Goal: Task Accomplishment & Management: Manage account settings

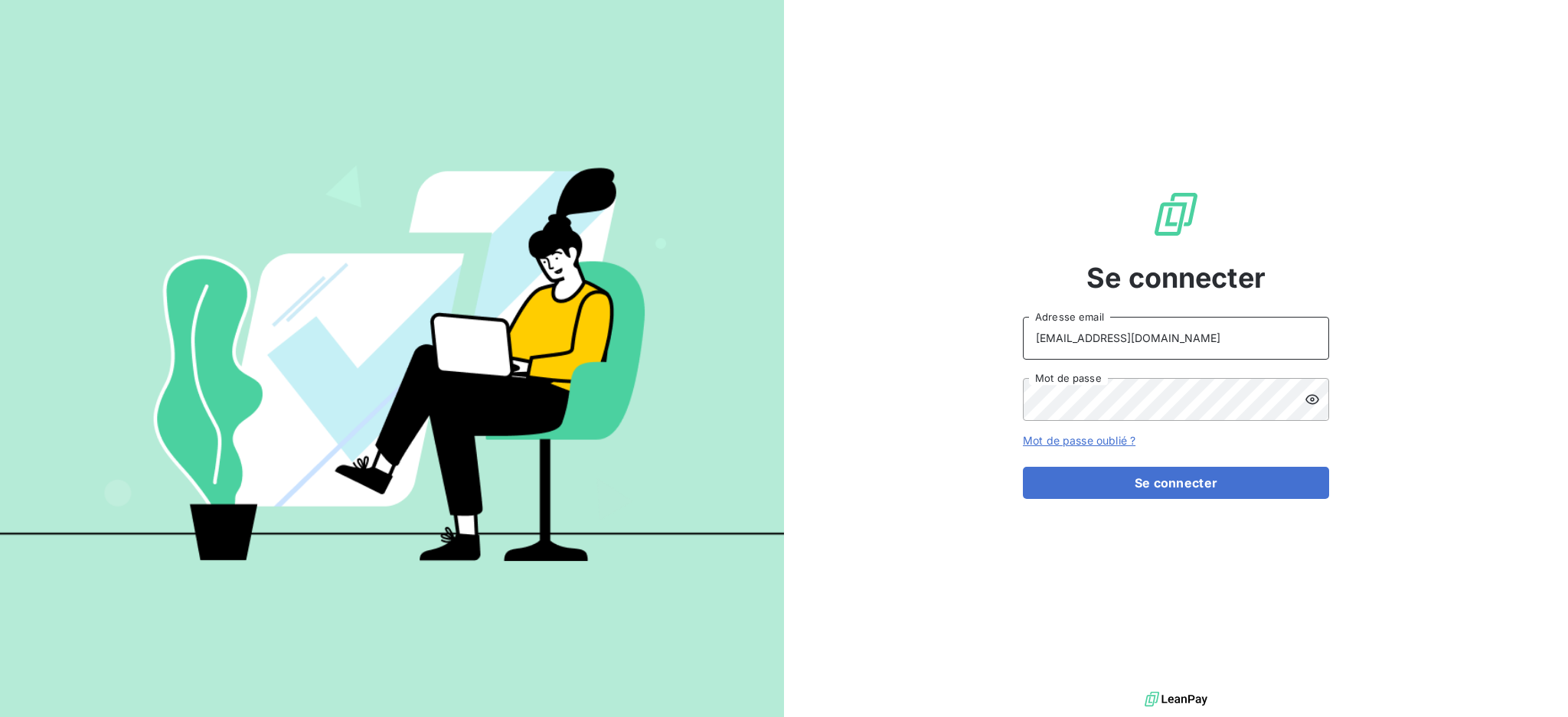
click at [1149, 330] on input "[EMAIL_ADDRESS][DOMAIN_NAME]" at bounding box center [1175, 338] width 306 height 43
type input "d"
type input "[EMAIL_ADDRESS][DOMAIN_NAME]"
click at [945, 378] on div "Se connecter peigne@serpe.fr Adresse email Mot de passe Mot de passe oublié ? S…" at bounding box center [1175, 343] width 784 height 687
click at [1022, 467] on button "Se connecter" at bounding box center [1175, 483] width 306 height 32
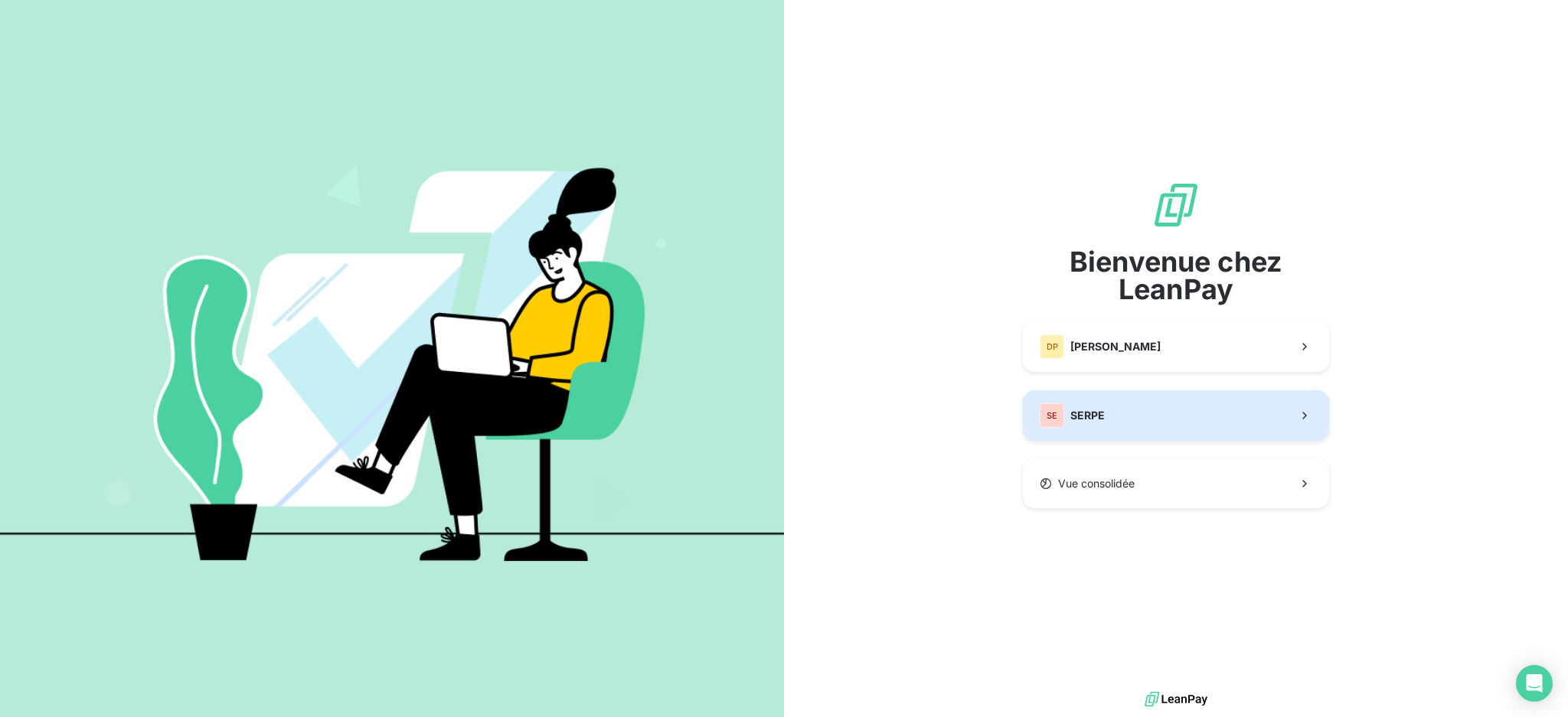
click at [1176, 428] on button "SE SERPE" at bounding box center [1175, 415] width 306 height 50
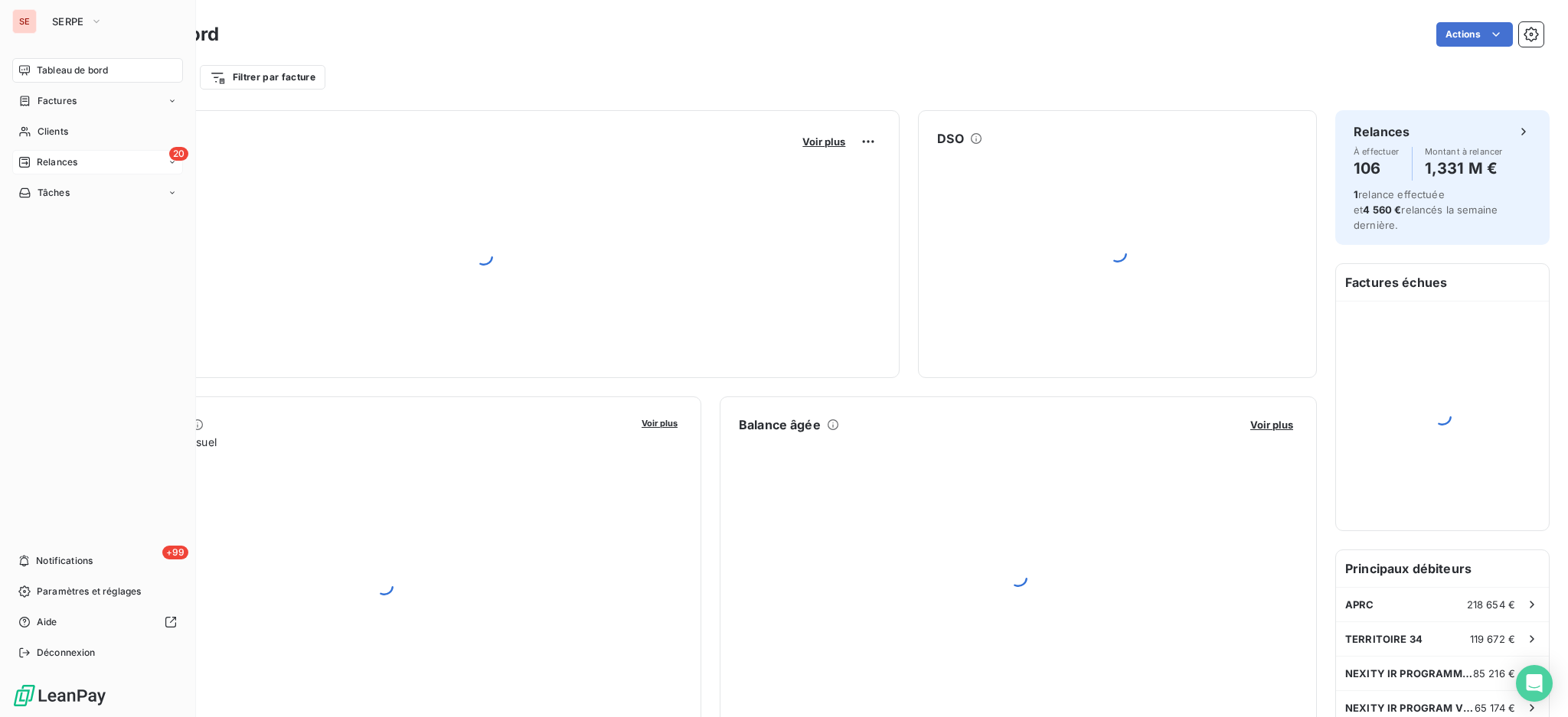
click at [51, 156] on span "Relances" at bounding box center [56, 162] width 40 height 13
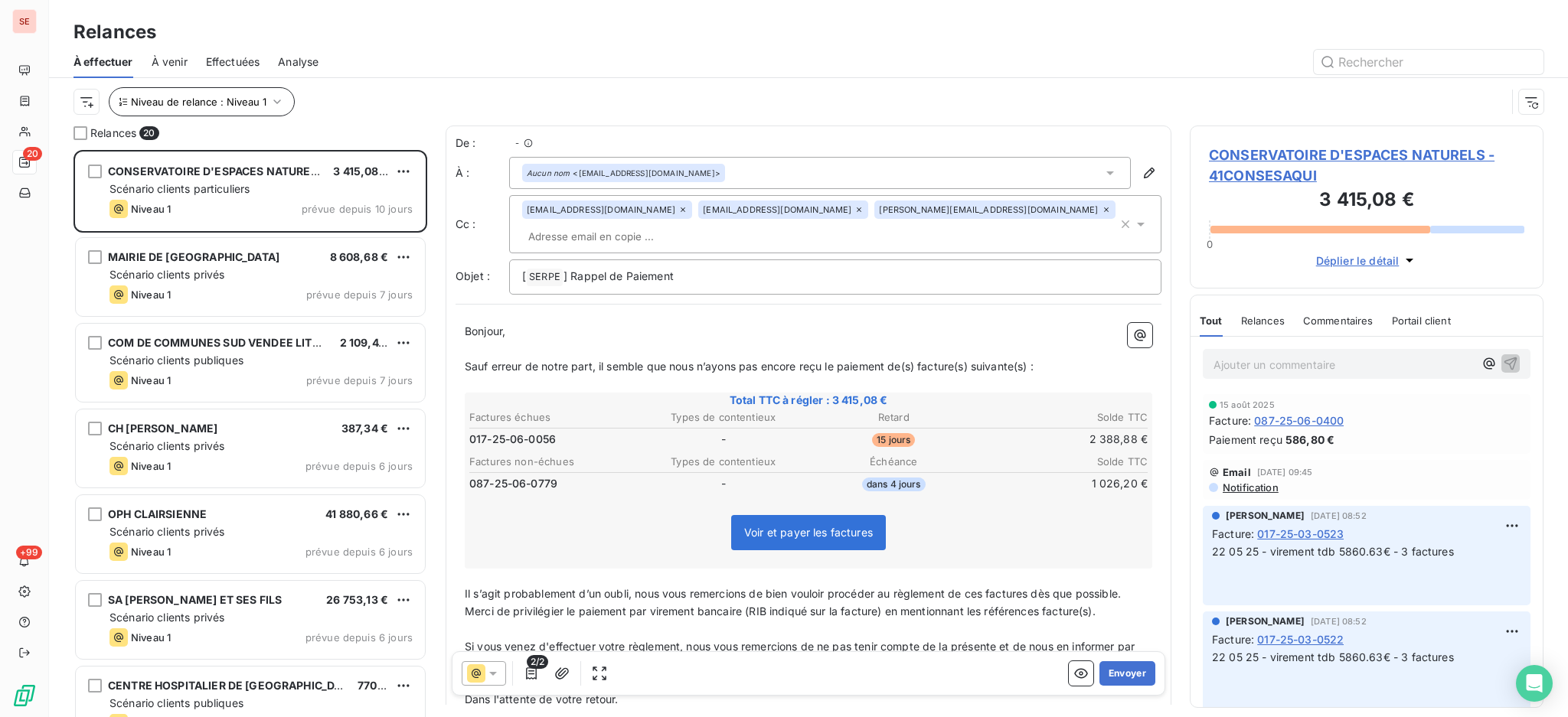
scroll to position [552, 337]
click at [274, 98] on icon "button" at bounding box center [276, 101] width 15 height 15
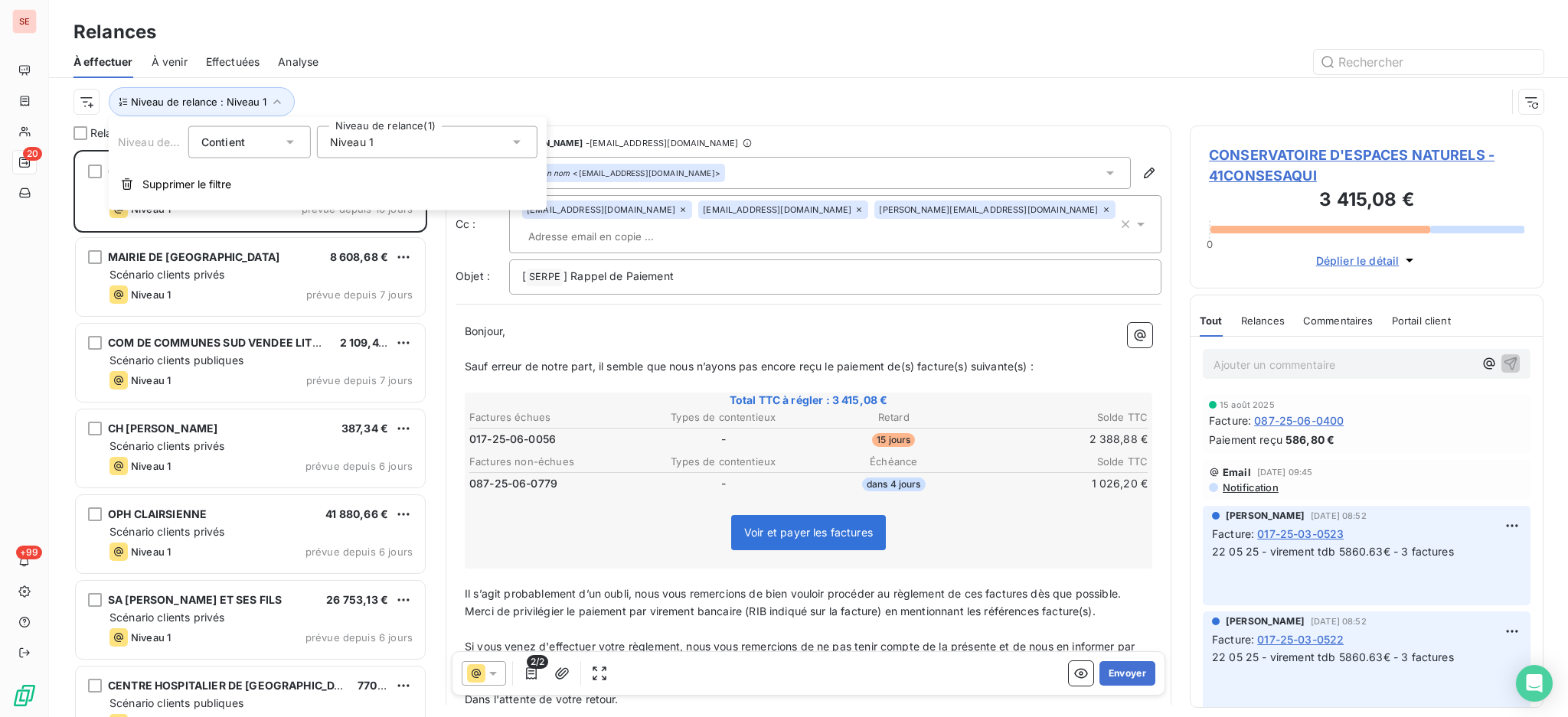
click at [518, 147] on icon at bounding box center [516, 142] width 15 height 15
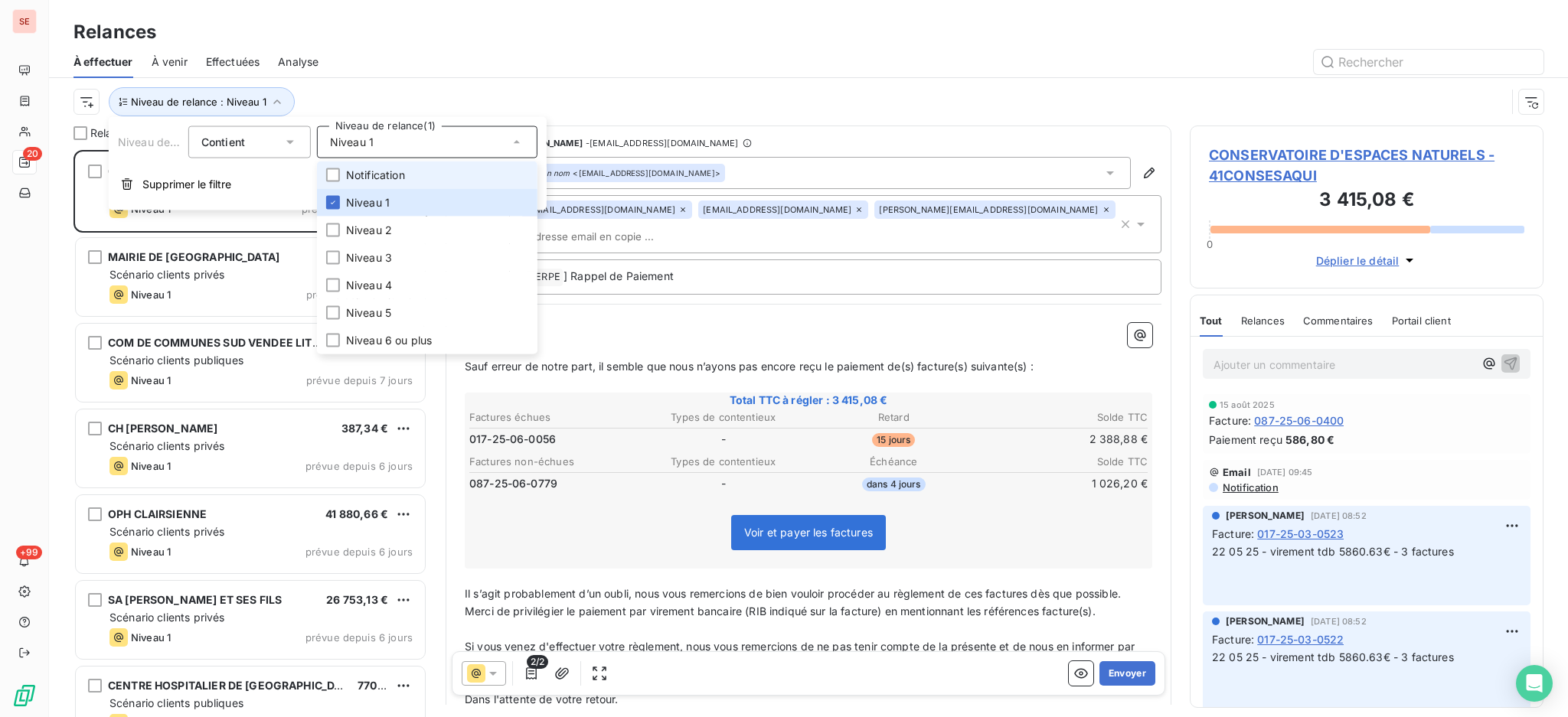
click at [431, 179] on li "Notification" at bounding box center [427, 175] width 220 height 28
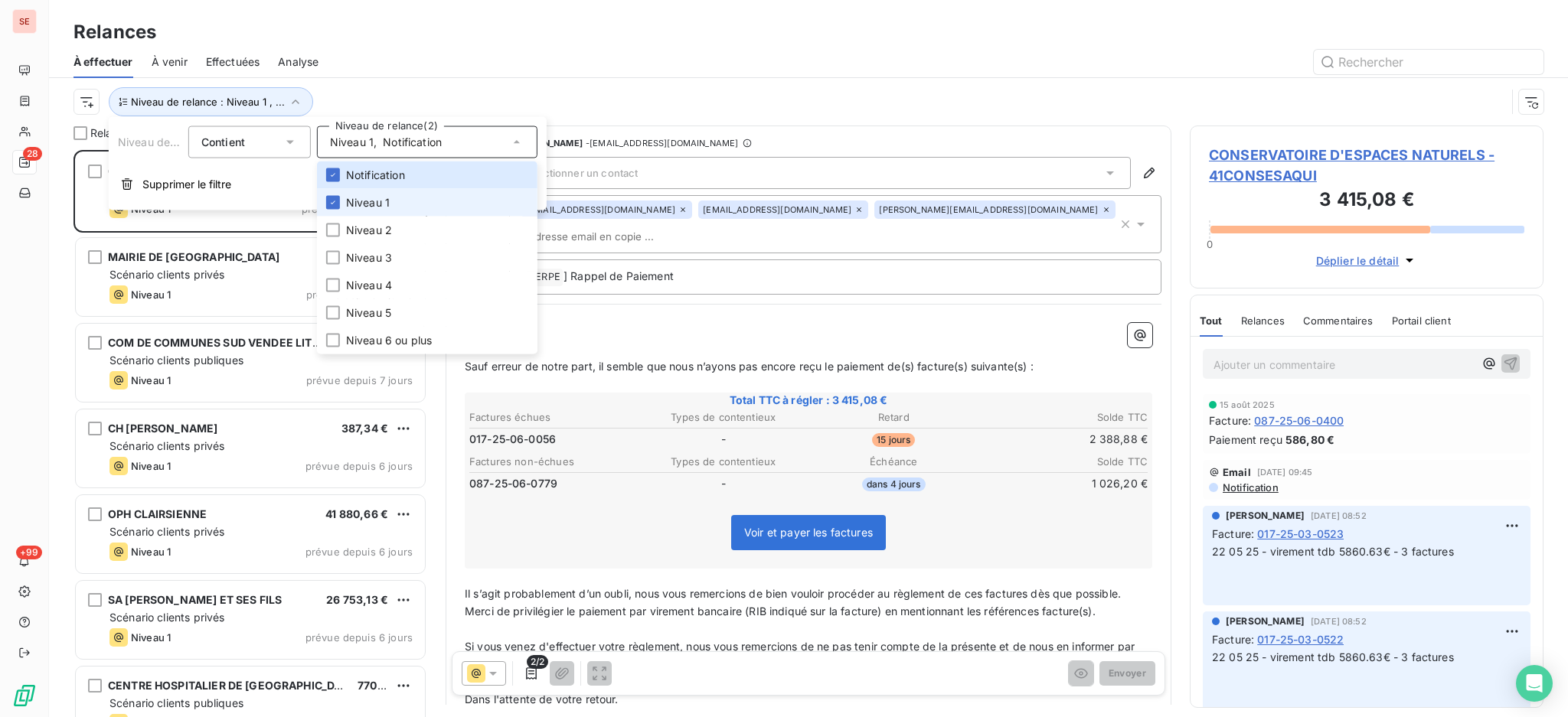
click at [363, 200] on span "Niveau 1" at bounding box center [368, 202] width 44 height 15
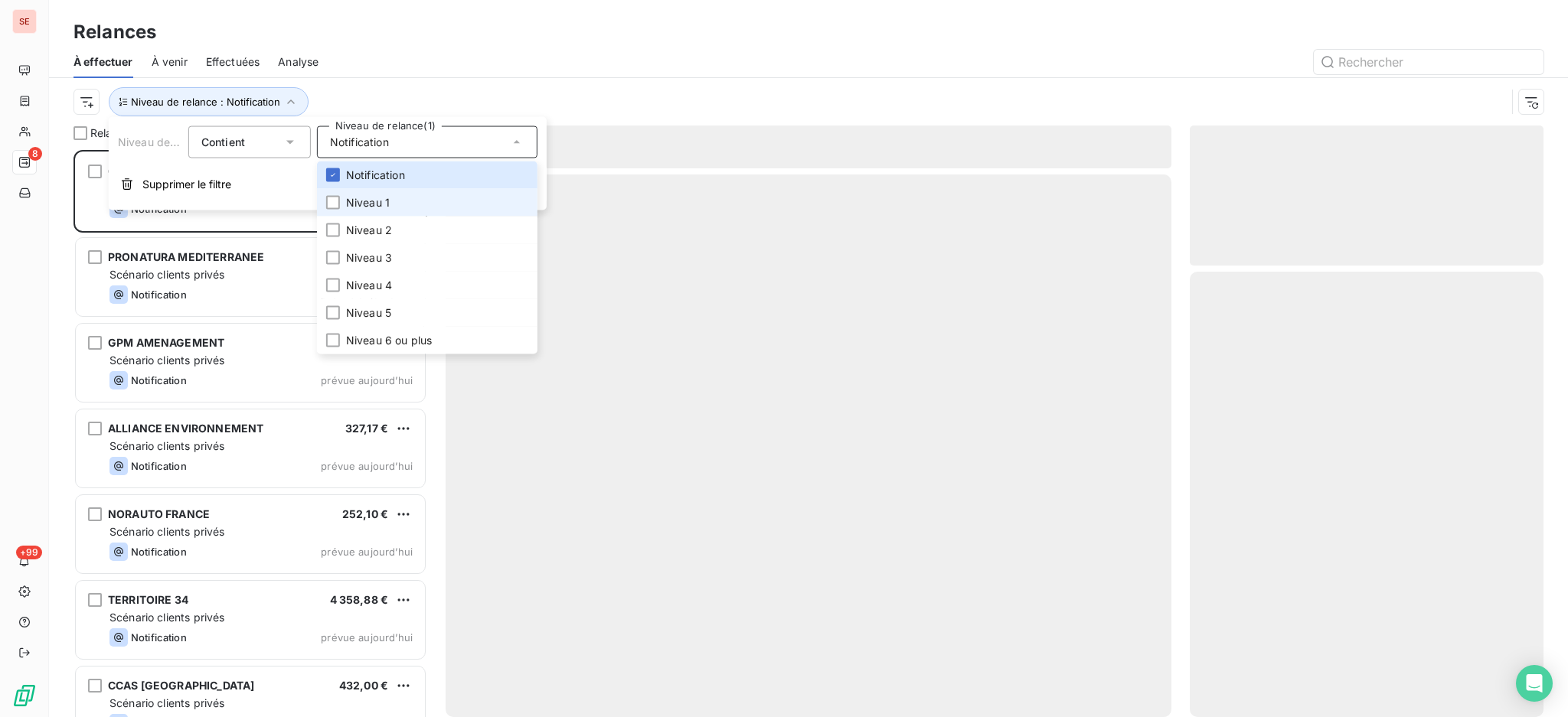
scroll to position [552, 337]
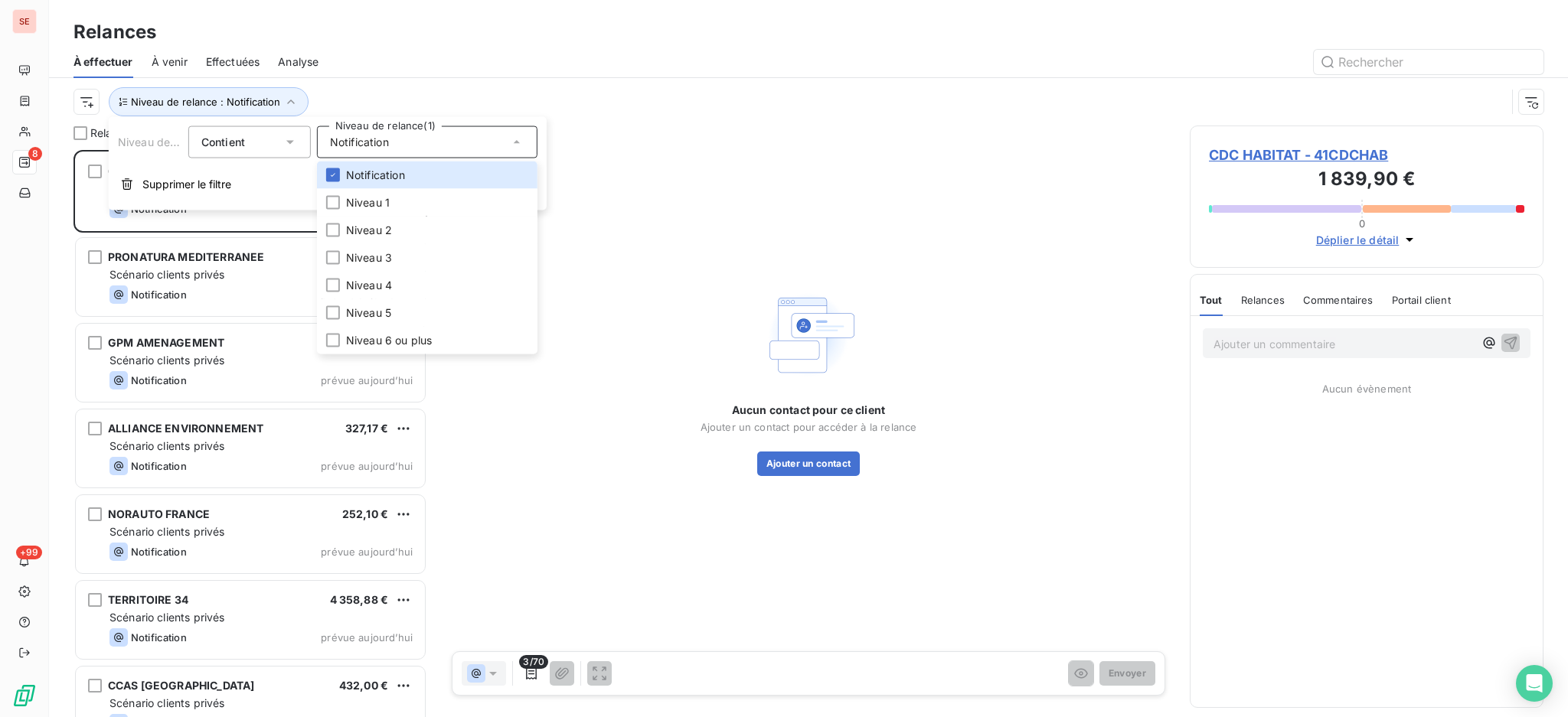
click at [304, 16] on div "Relances À effectuer À venir Effectuées Analyse Niveau de relance : Notification" at bounding box center [809, 63] width 1519 height 125
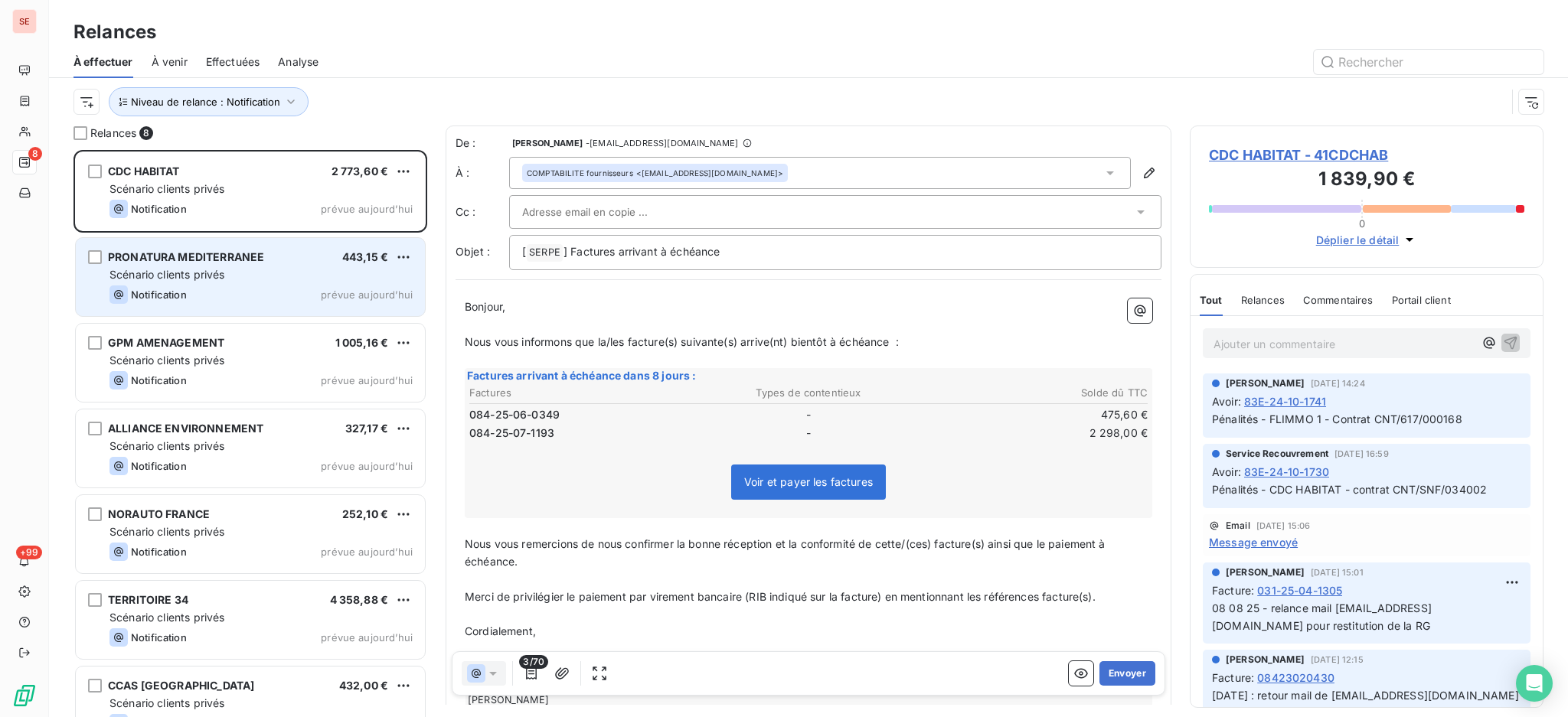
click at [264, 290] on div "Notification prévue aujourd’hui" at bounding box center [260, 294] width 303 height 19
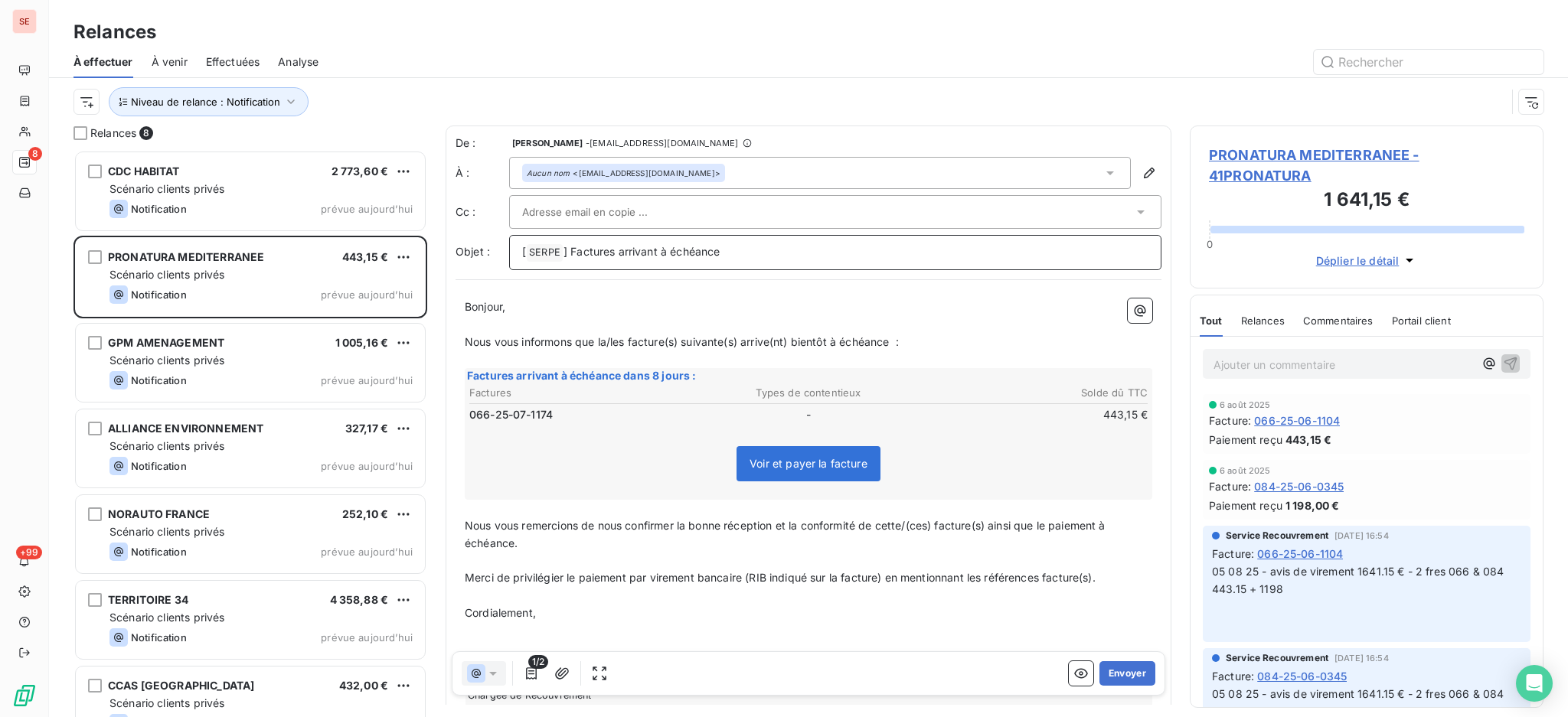
click at [728, 249] on p "[ SERPE ﻿ ] Factures arrivant à échéance" at bounding box center [835, 252] width 626 height 19
click at [1117, 672] on button "Envoyer" at bounding box center [1127, 672] width 55 height 24
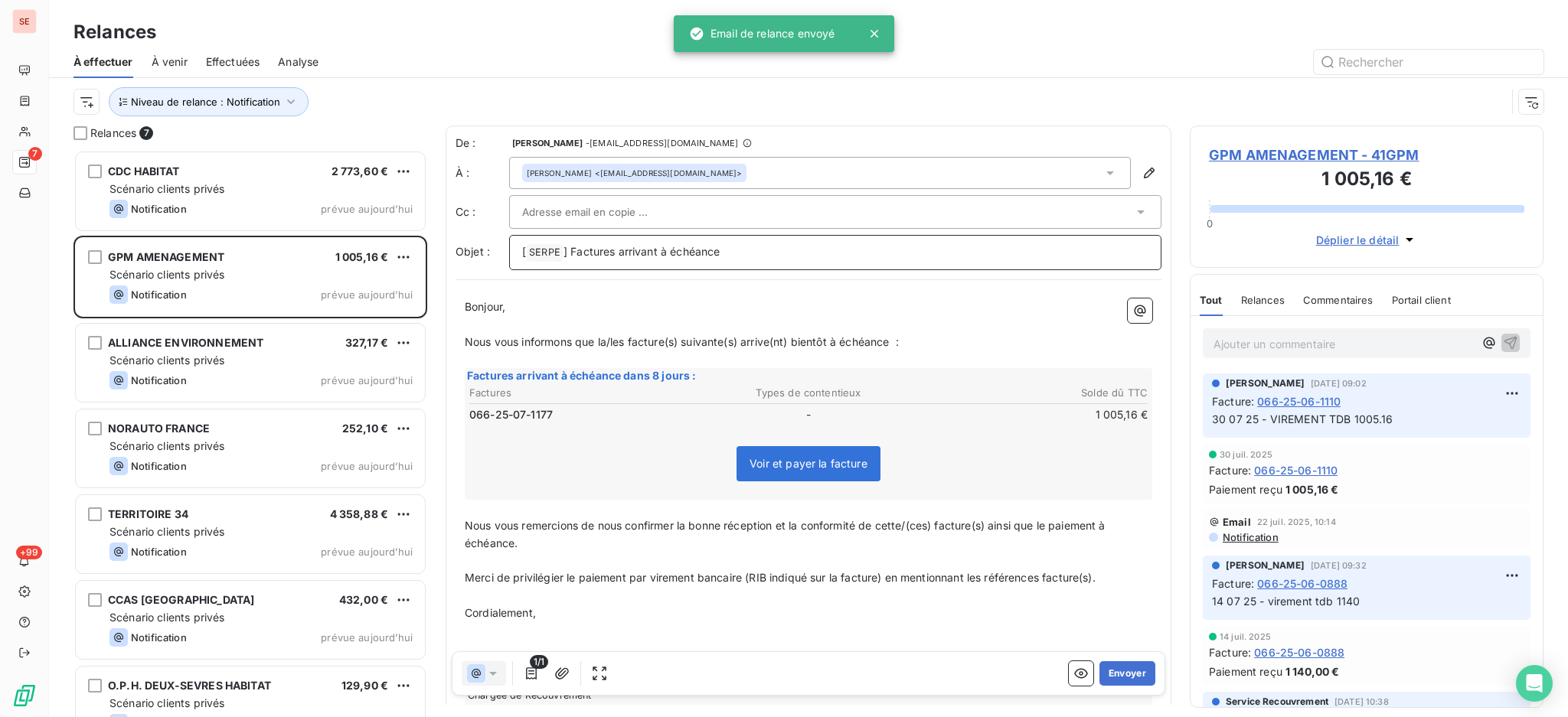
click at [748, 248] on p "[ SERPE ﻿ ] Factures arrivant à échéance" at bounding box center [835, 252] width 626 height 19
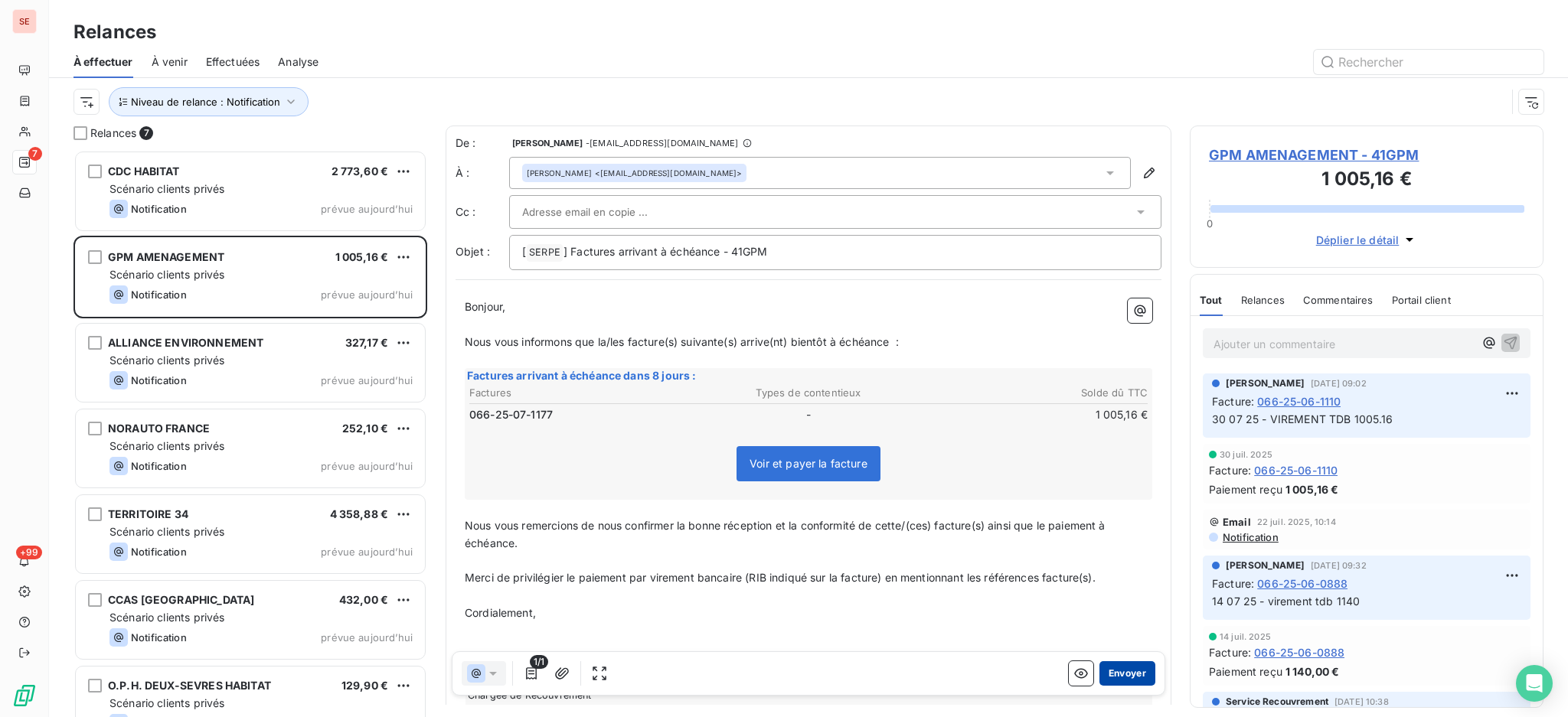
click at [1110, 669] on button "Envoyer" at bounding box center [1127, 672] width 55 height 24
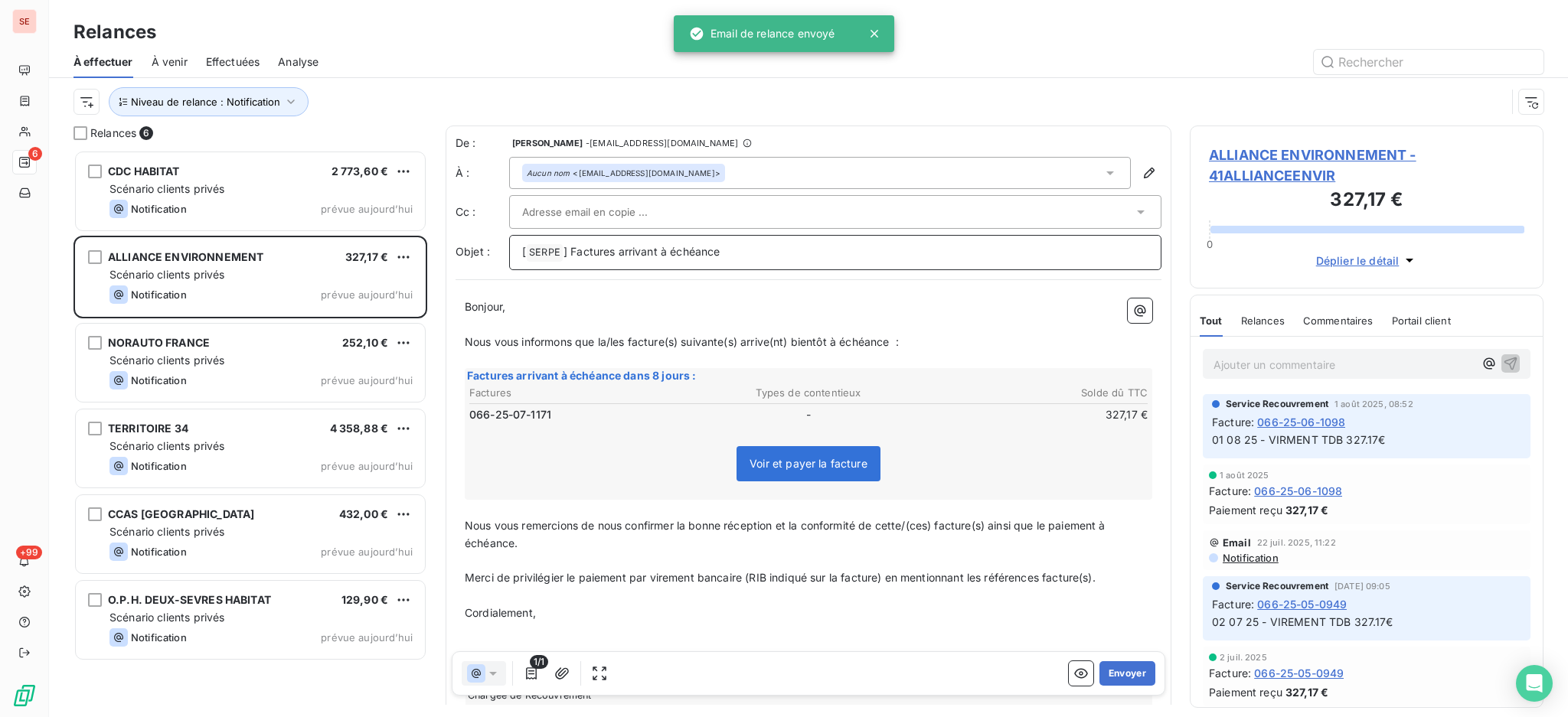
click at [780, 255] on p "[ SERPE ﻿ ] Factures arrivant à échéance" at bounding box center [835, 252] width 626 height 19
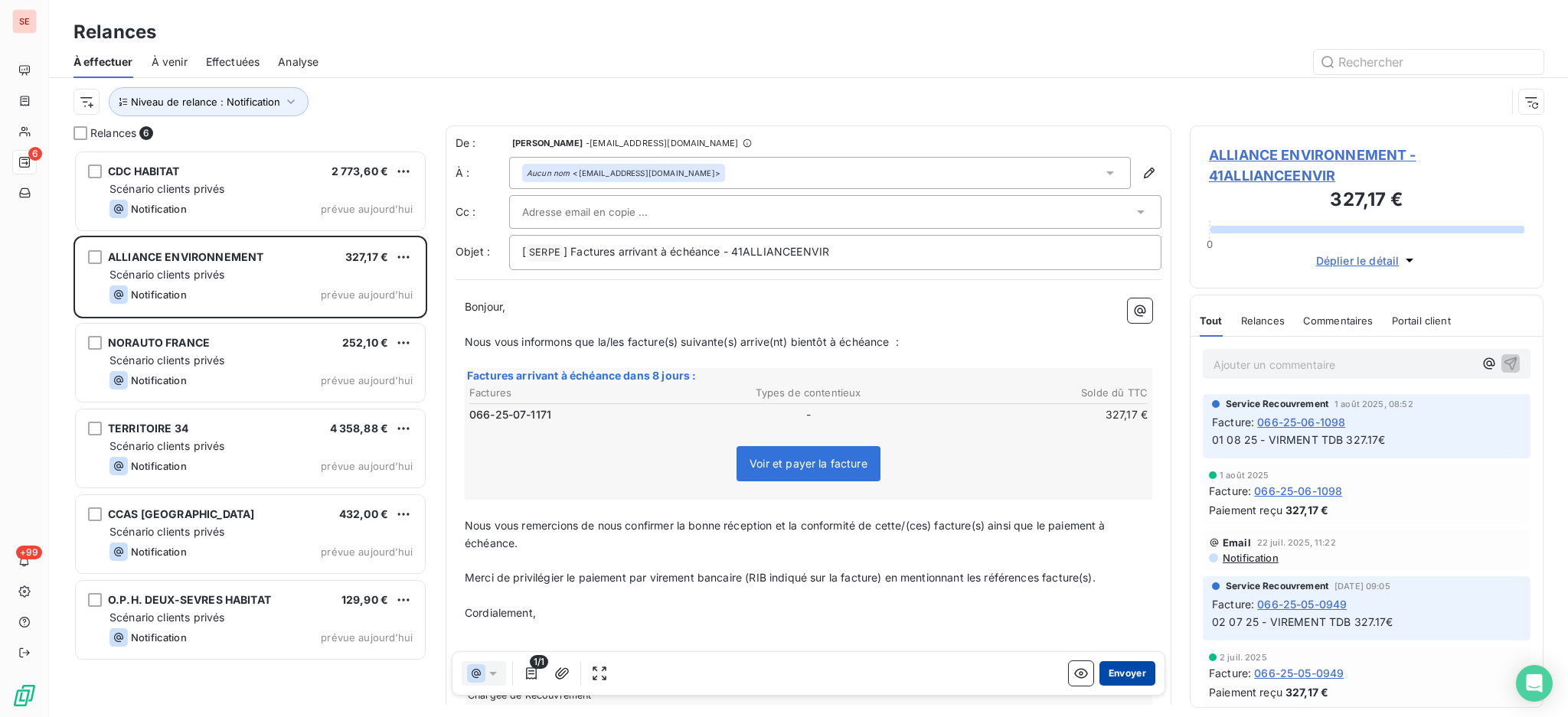
click at [1115, 667] on button "Envoyer" at bounding box center [1127, 672] width 55 height 24
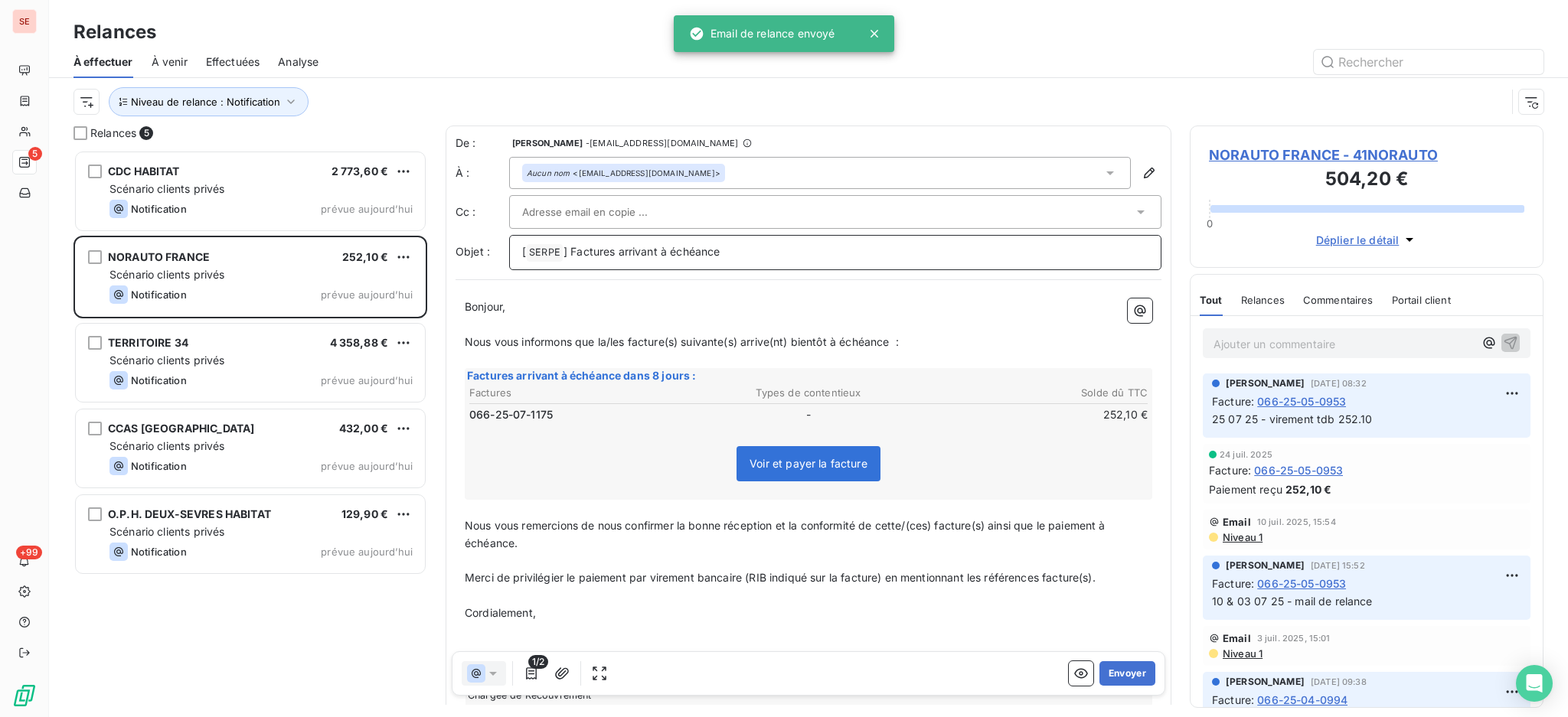
click at [788, 253] on p "[ SERPE ﻿ ] Factures arrivant à échéance" at bounding box center [835, 252] width 626 height 19
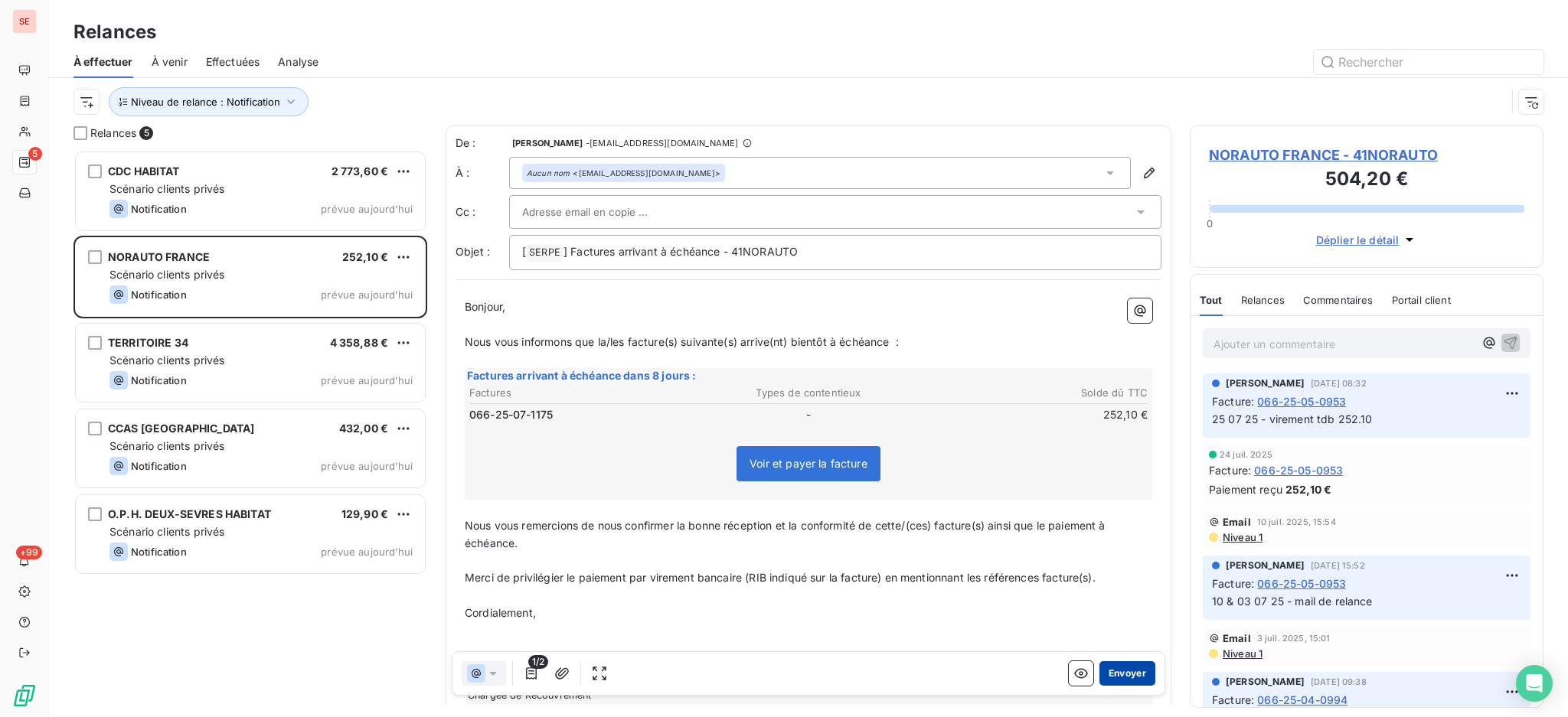
click at [1123, 672] on button "Envoyer" at bounding box center [1127, 672] width 55 height 24
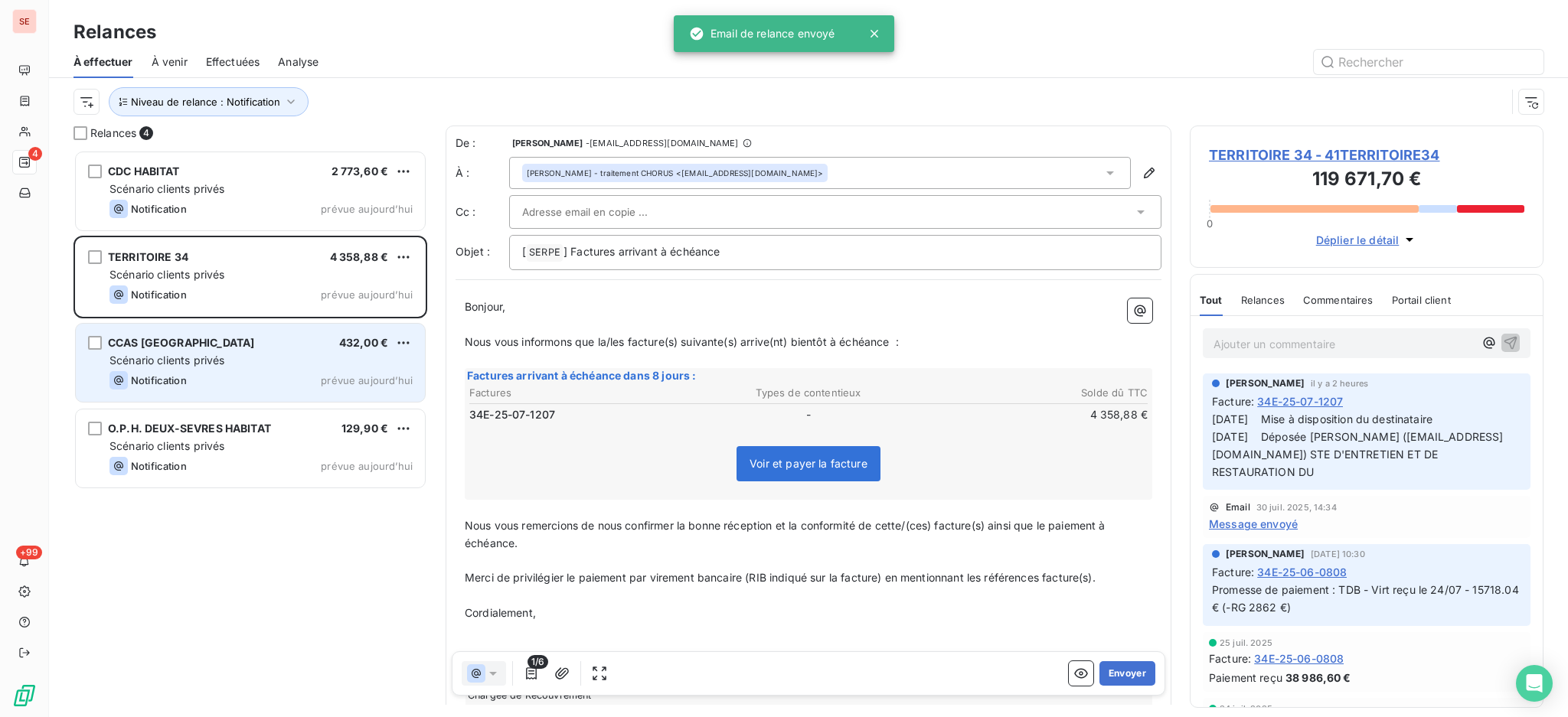
click at [205, 355] on span "Scénario clients privés" at bounding box center [166, 359] width 114 height 13
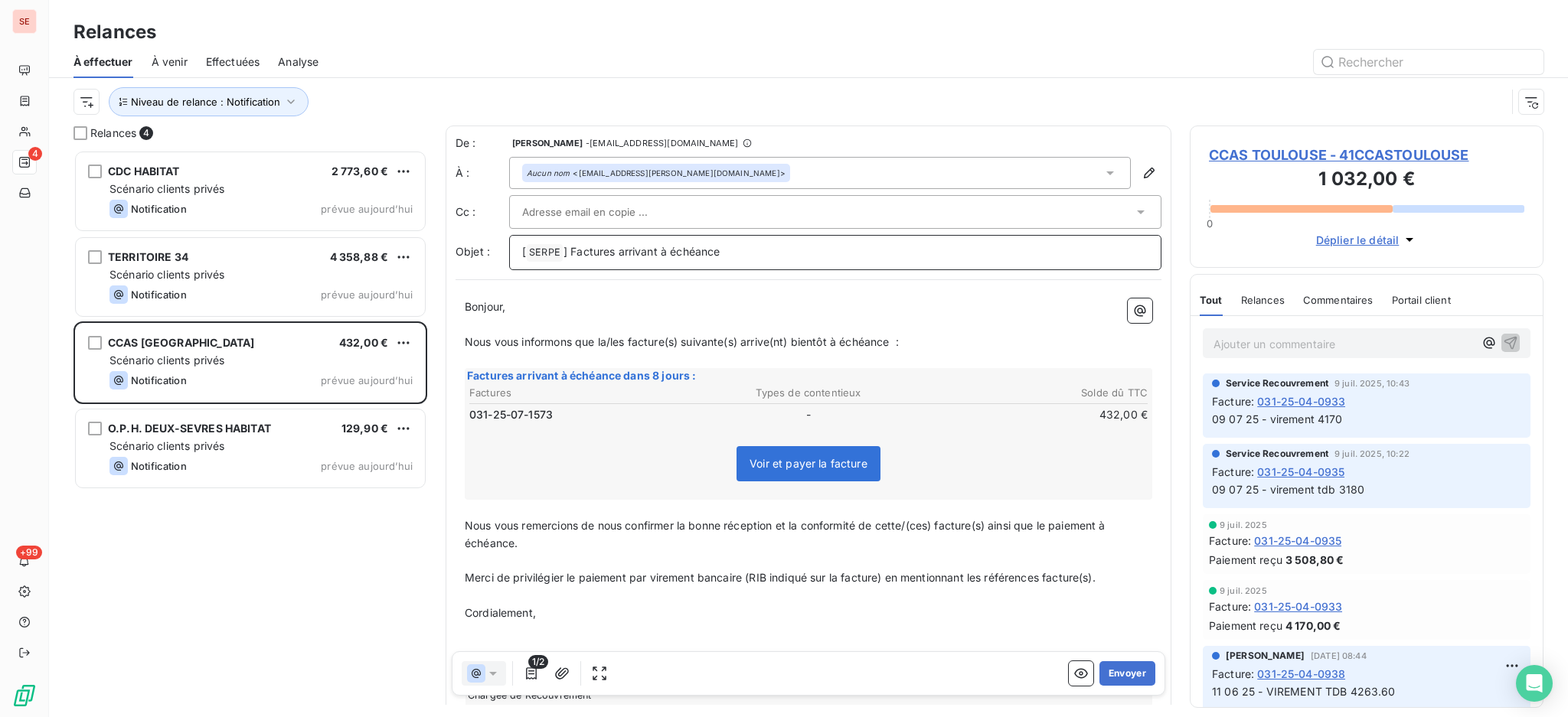
click at [770, 255] on p "[ SERPE ﻿ ] Factures arrivant à échéance" at bounding box center [835, 252] width 626 height 19
click at [1115, 673] on button "Envoyer" at bounding box center [1127, 672] width 55 height 24
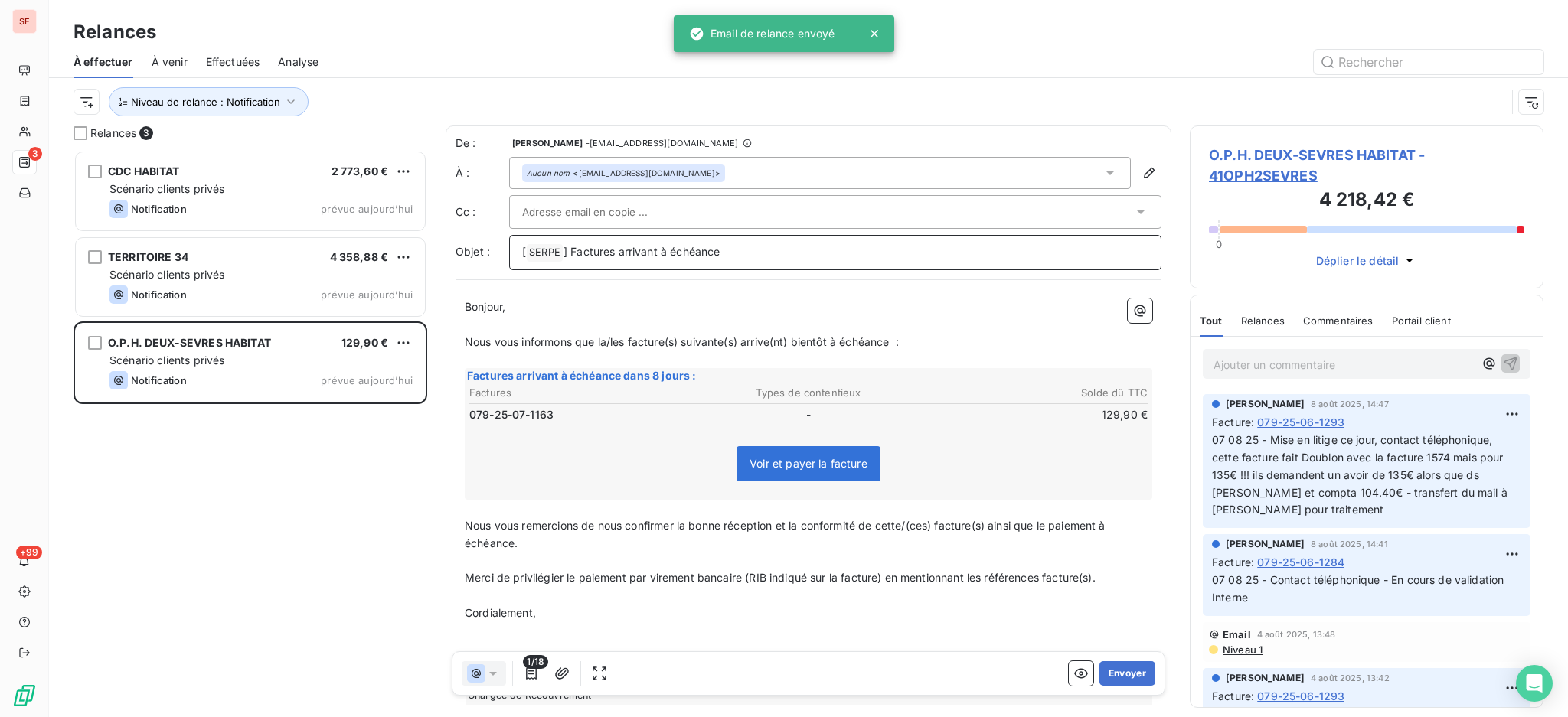
click at [759, 256] on p "[ SERPE ﻿ ] Factures arrivant à échéance" at bounding box center [835, 252] width 626 height 19
click at [1320, 147] on span "O.P.H. DEUX-SEVRES HABITAT - 41OPH2SEVRES" at bounding box center [1366, 165] width 316 height 41
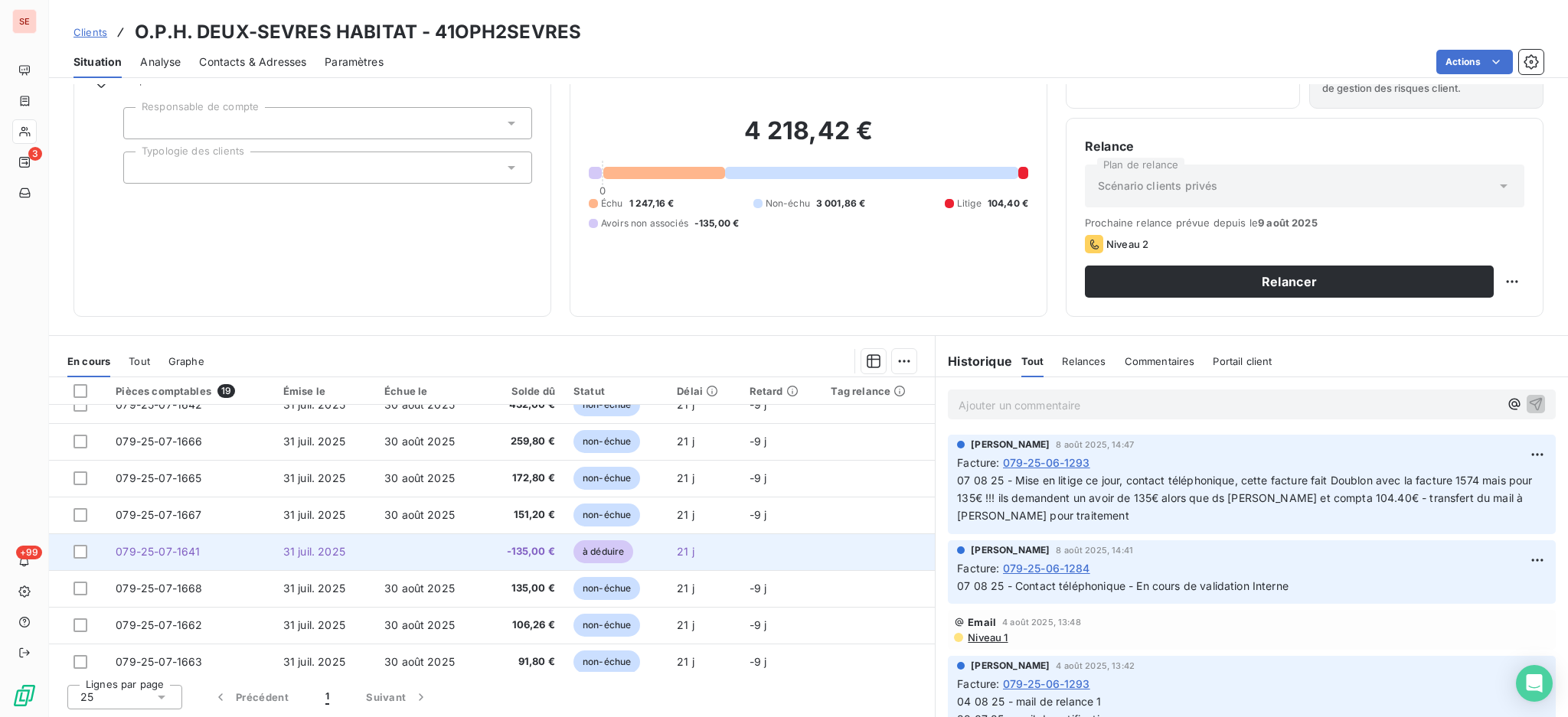
scroll to position [431, 0]
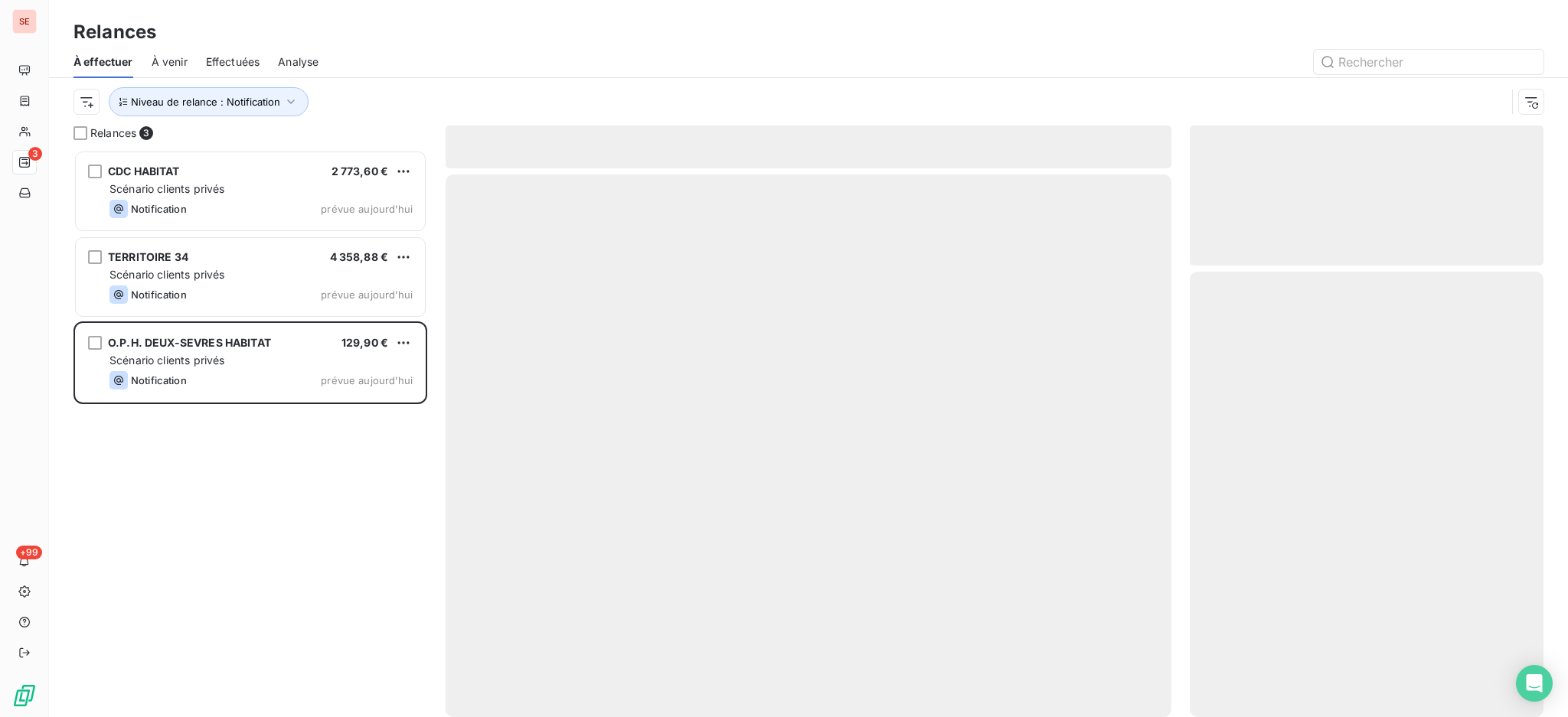
scroll to position [552, 337]
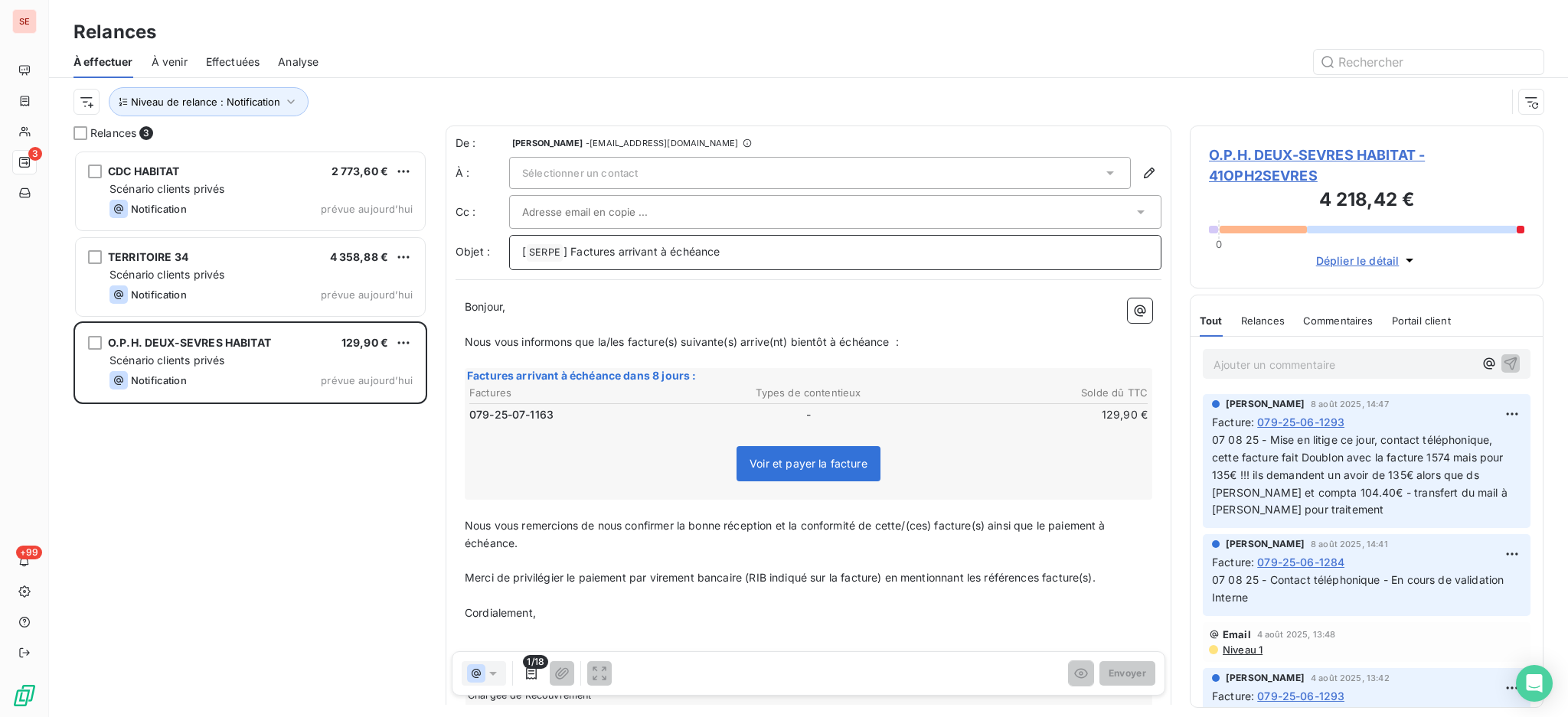
click at [776, 247] on p "[ SERPE ﻿ ] Factures arrivant à échéance" at bounding box center [835, 252] width 626 height 19
click at [1102, 167] on icon at bounding box center [1109, 173] width 15 height 15
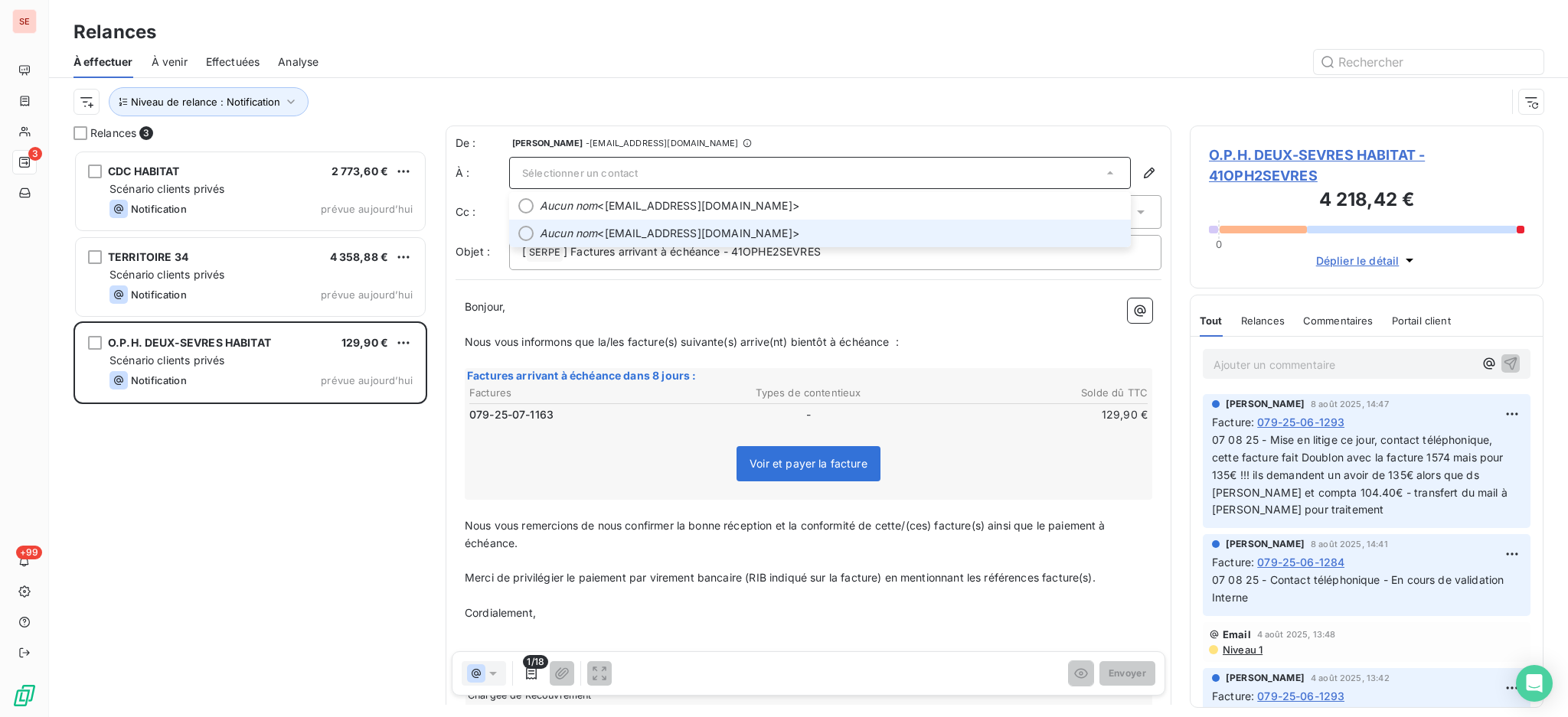
click at [527, 230] on div at bounding box center [525, 232] width 15 height 15
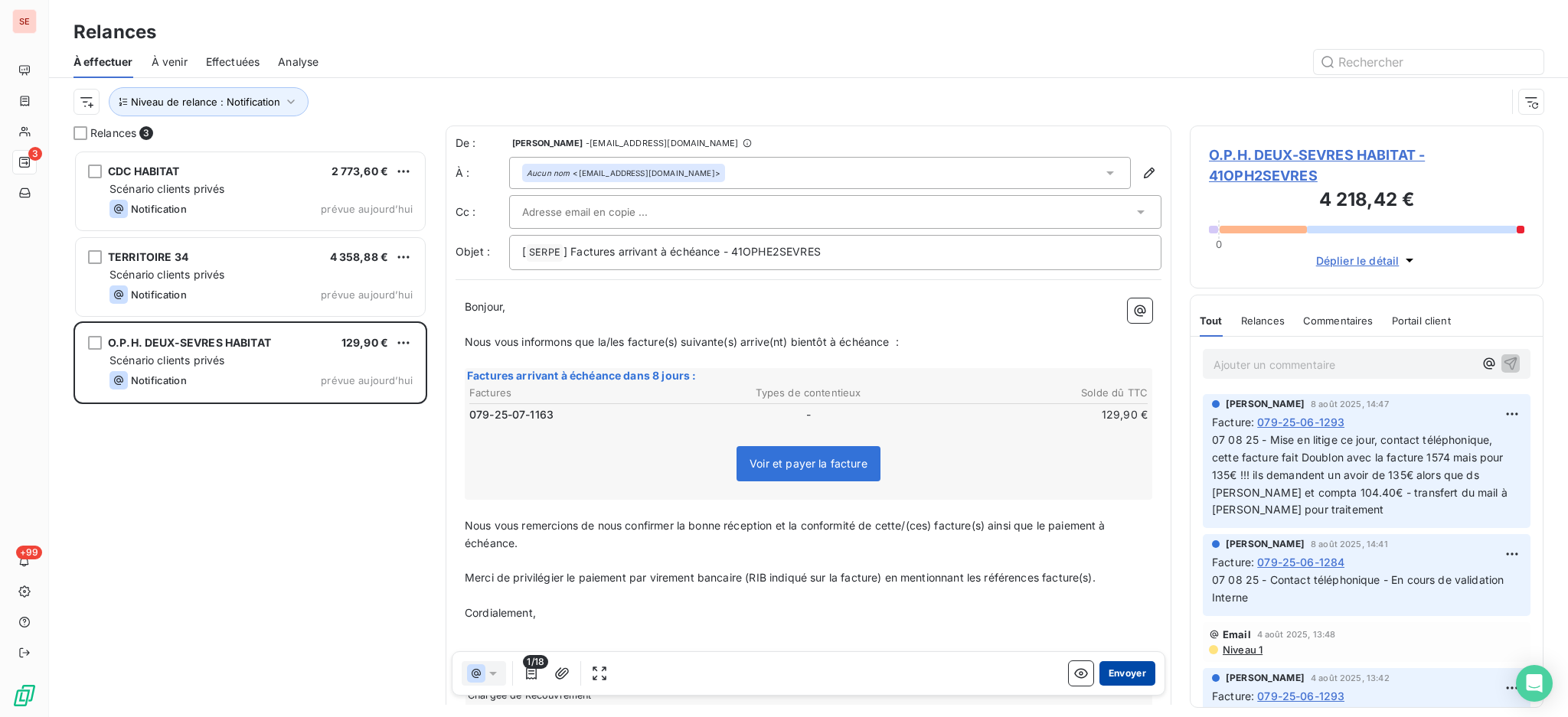
click at [1099, 671] on button "Envoyer" at bounding box center [1127, 672] width 55 height 24
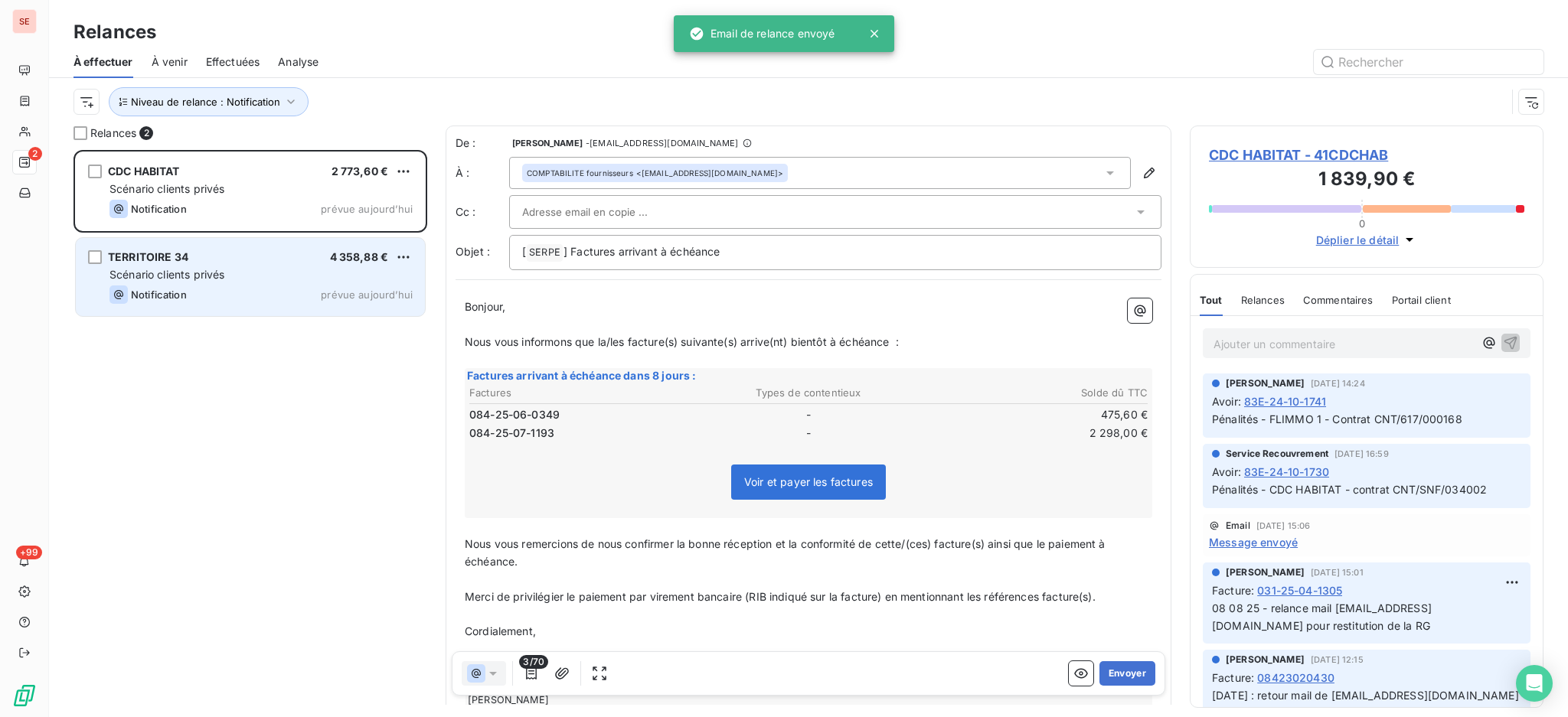
click at [258, 276] on div "Scénario clients privés" at bounding box center [260, 274] width 303 height 15
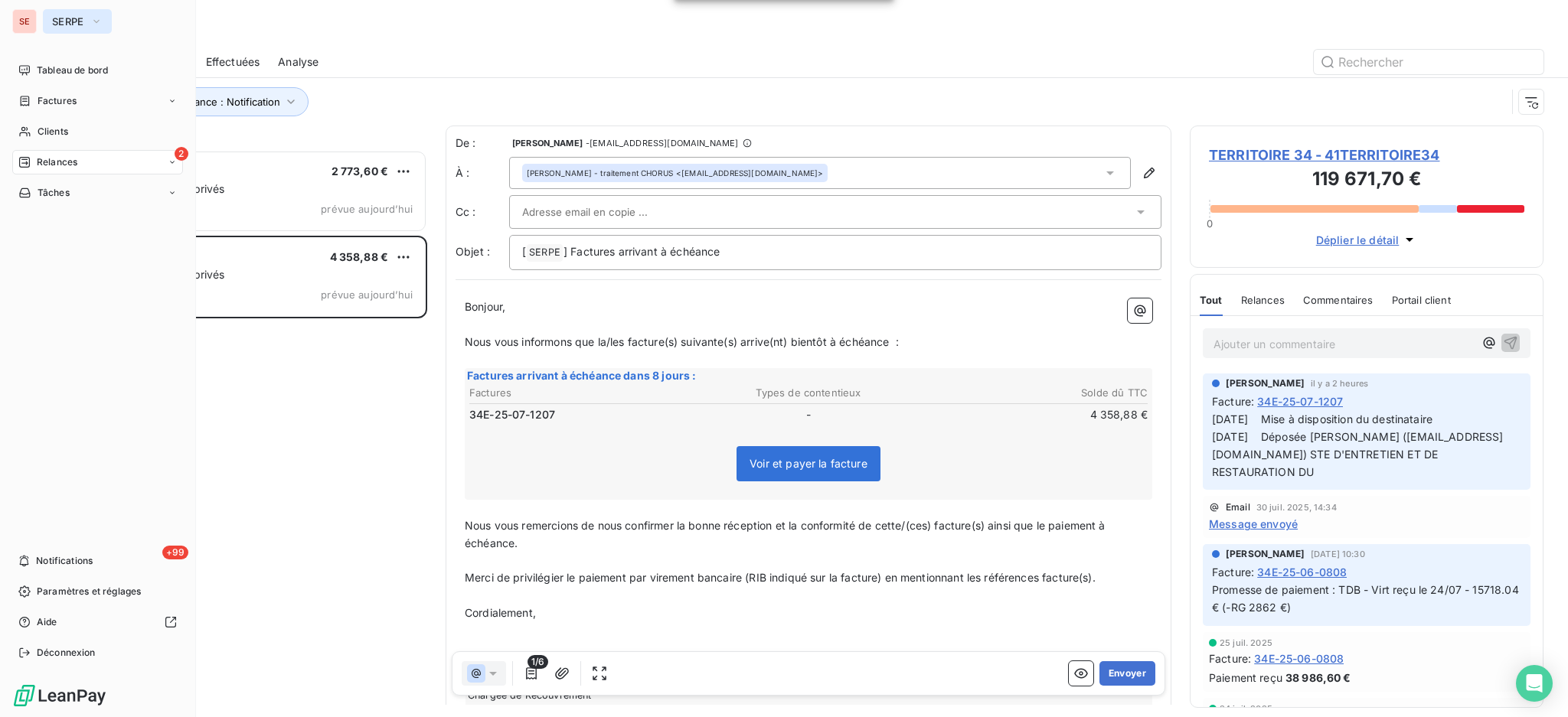
click at [64, 19] on span "SERPE" at bounding box center [68, 21] width 32 height 13
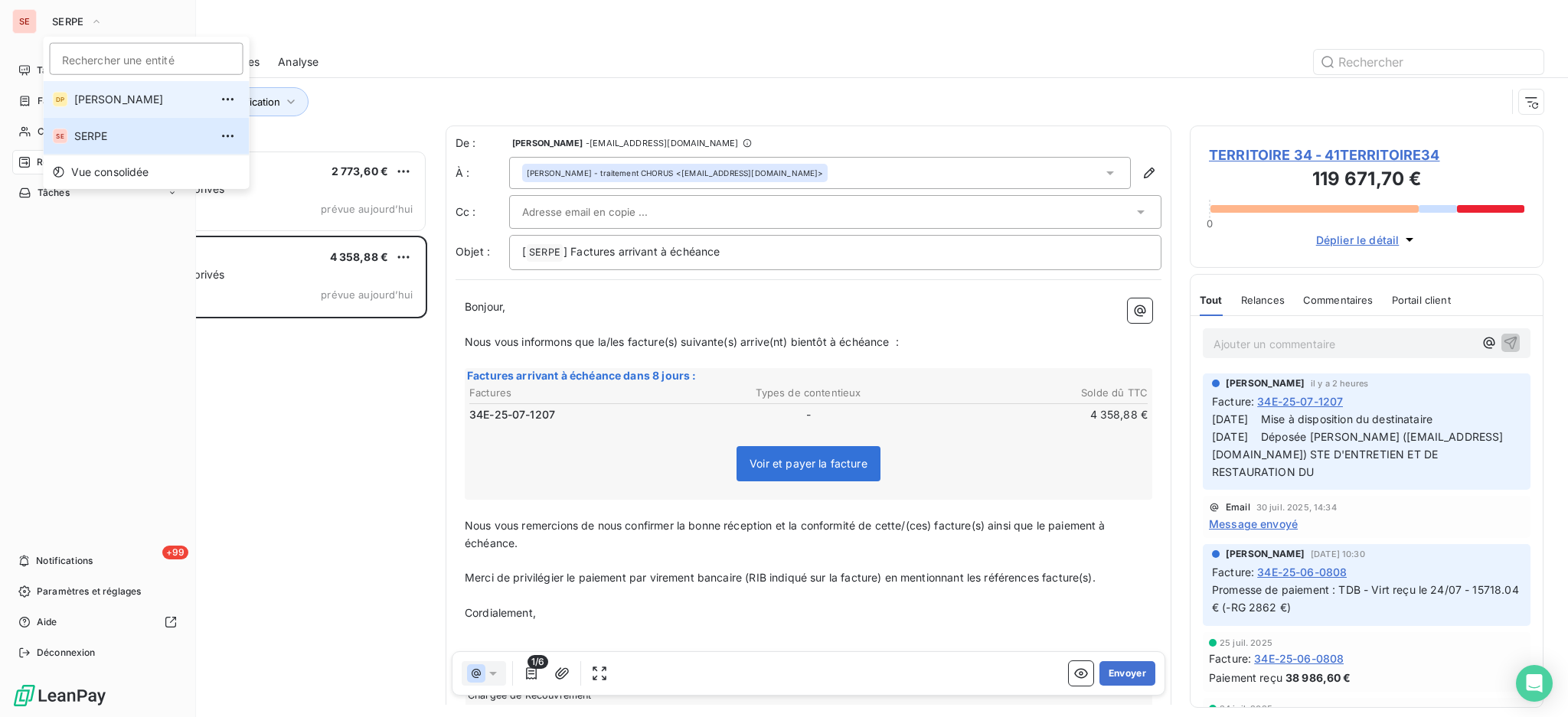
click at [105, 101] on span "[PERSON_NAME]" at bounding box center [141, 99] width 135 height 15
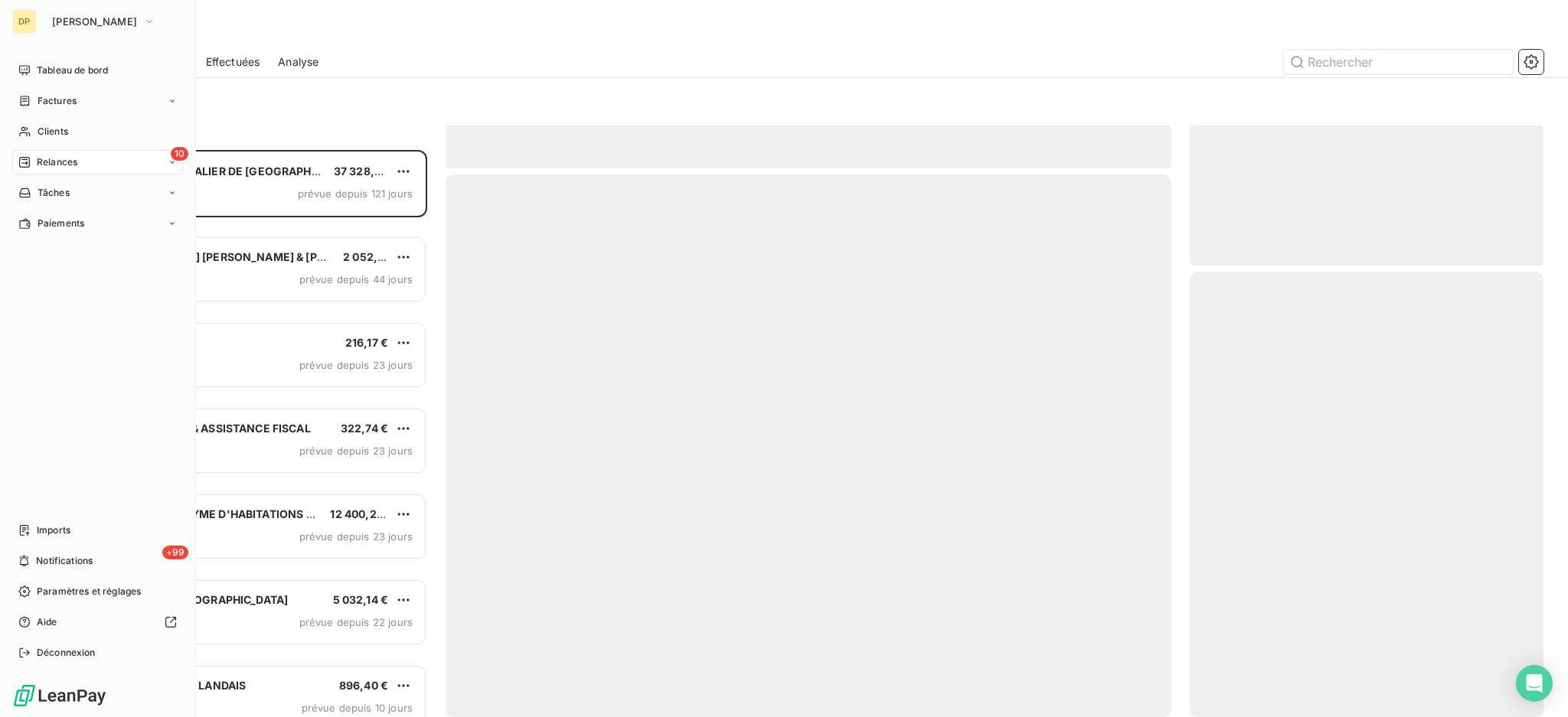
scroll to position [553, 337]
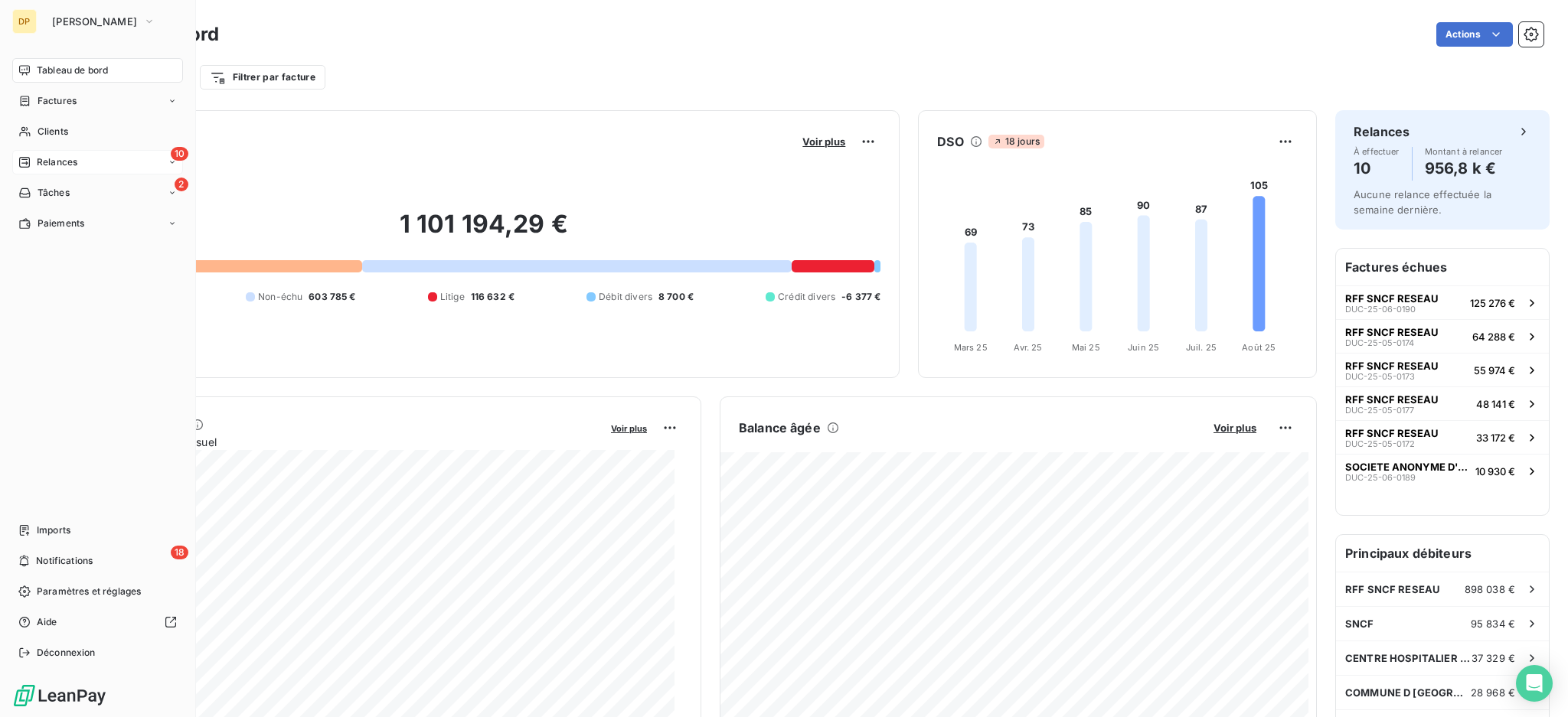
click at [50, 164] on span "Relances" at bounding box center [56, 162] width 40 height 13
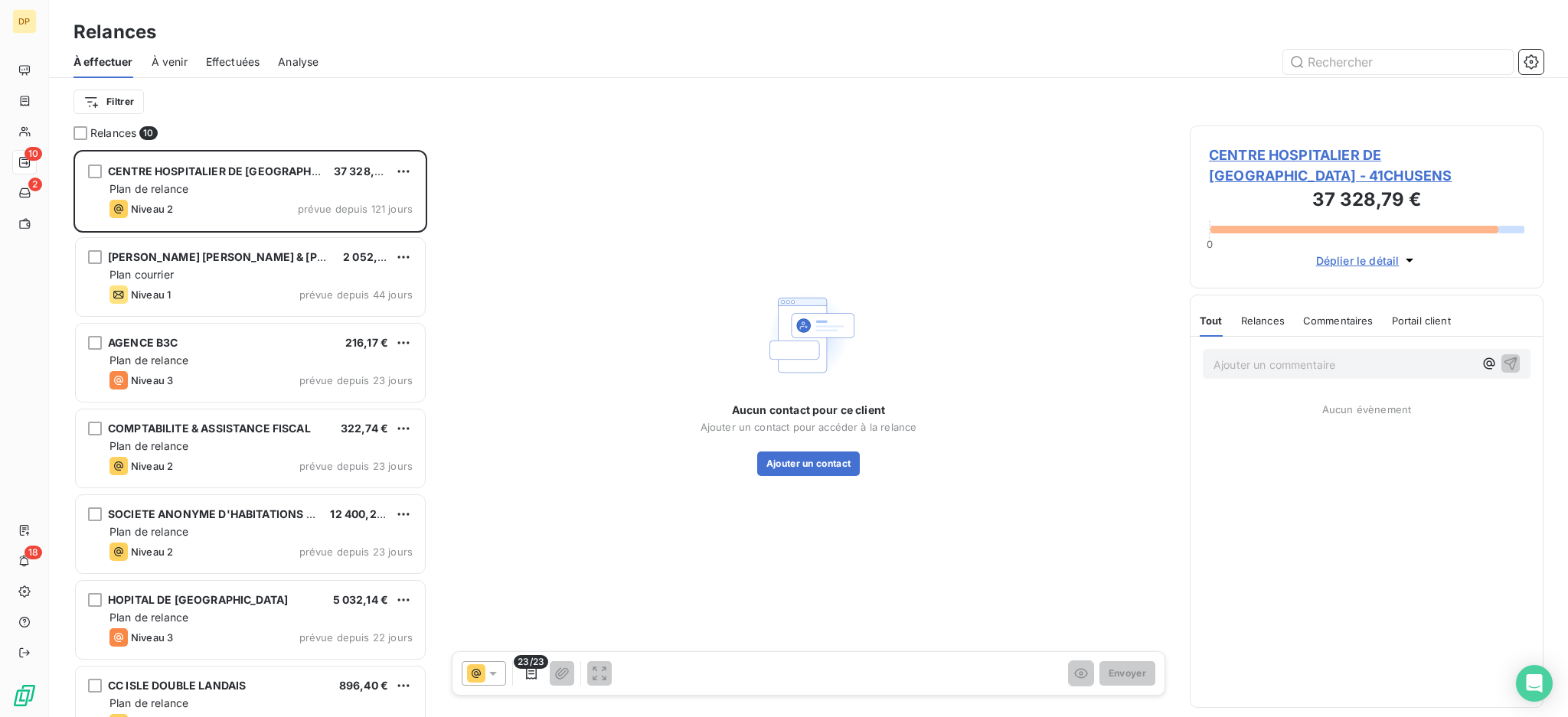
scroll to position [553, 337]
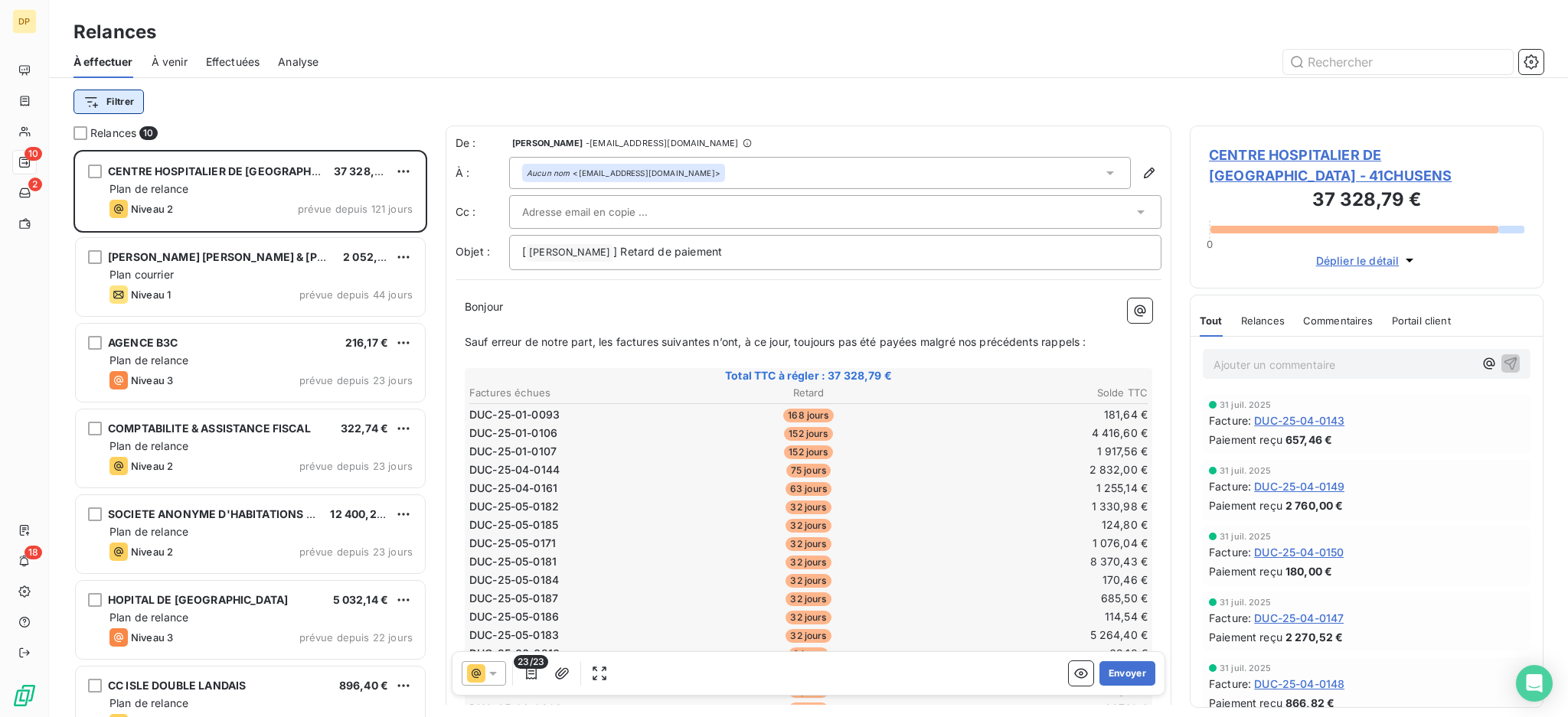
click at [130, 104] on html "DP 10 2 18 Relances À effectuer À venir Effectuées Analyse Filtrer Relances 10 …" at bounding box center [784, 358] width 1568 height 717
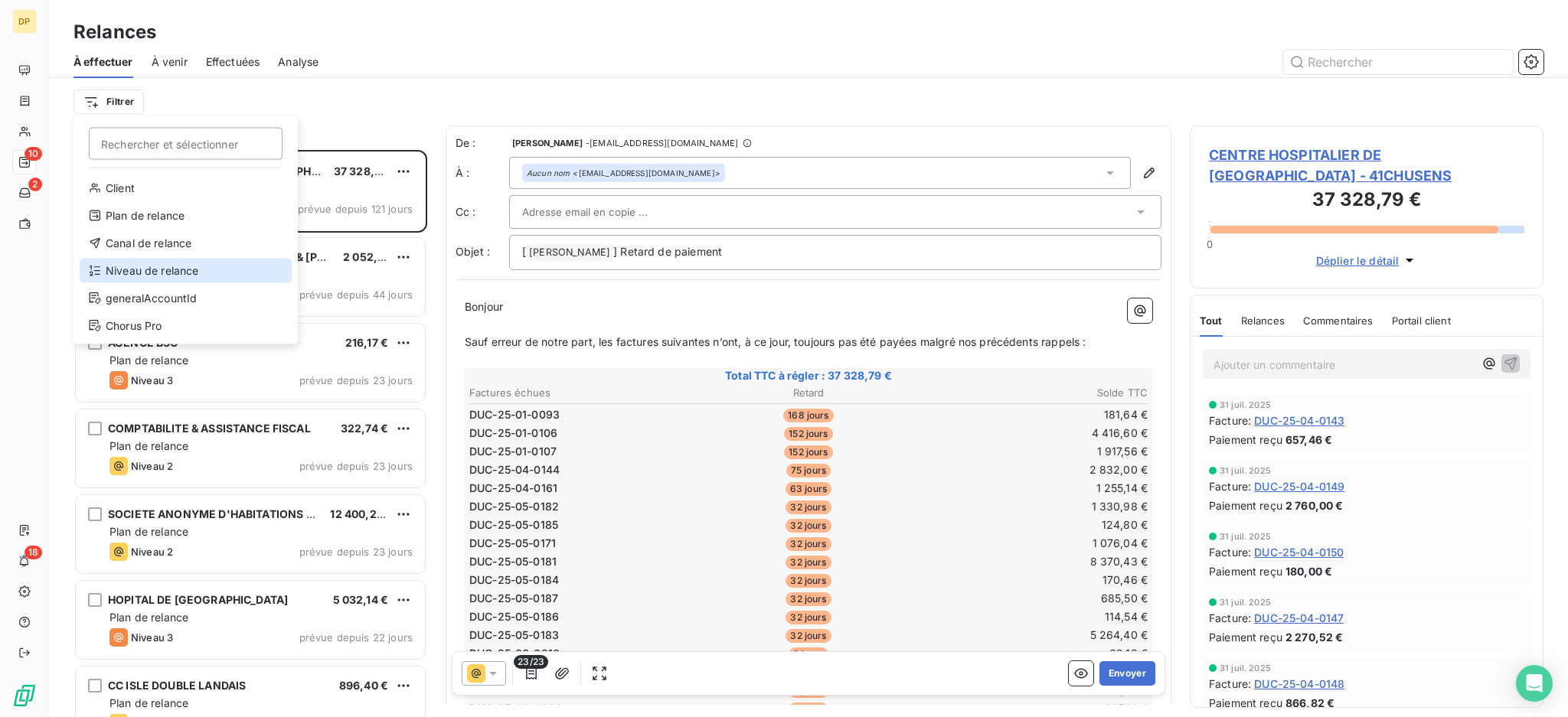
click at [191, 268] on div "Niveau de relance" at bounding box center [185, 270] width 212 height 24
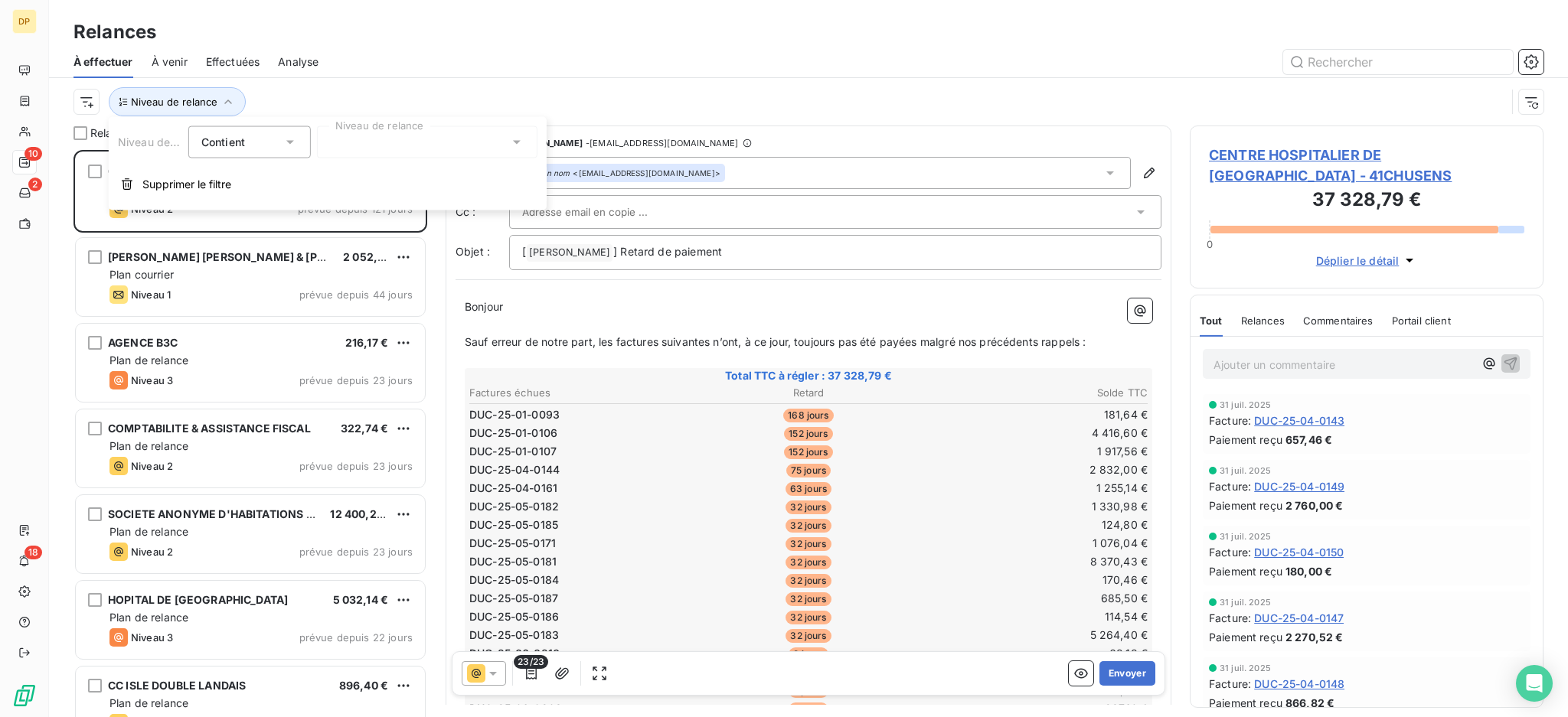
scroll to position [16, 16]
click at [513, 143] on icon at bounding box center [516, 142] width 15 height 15
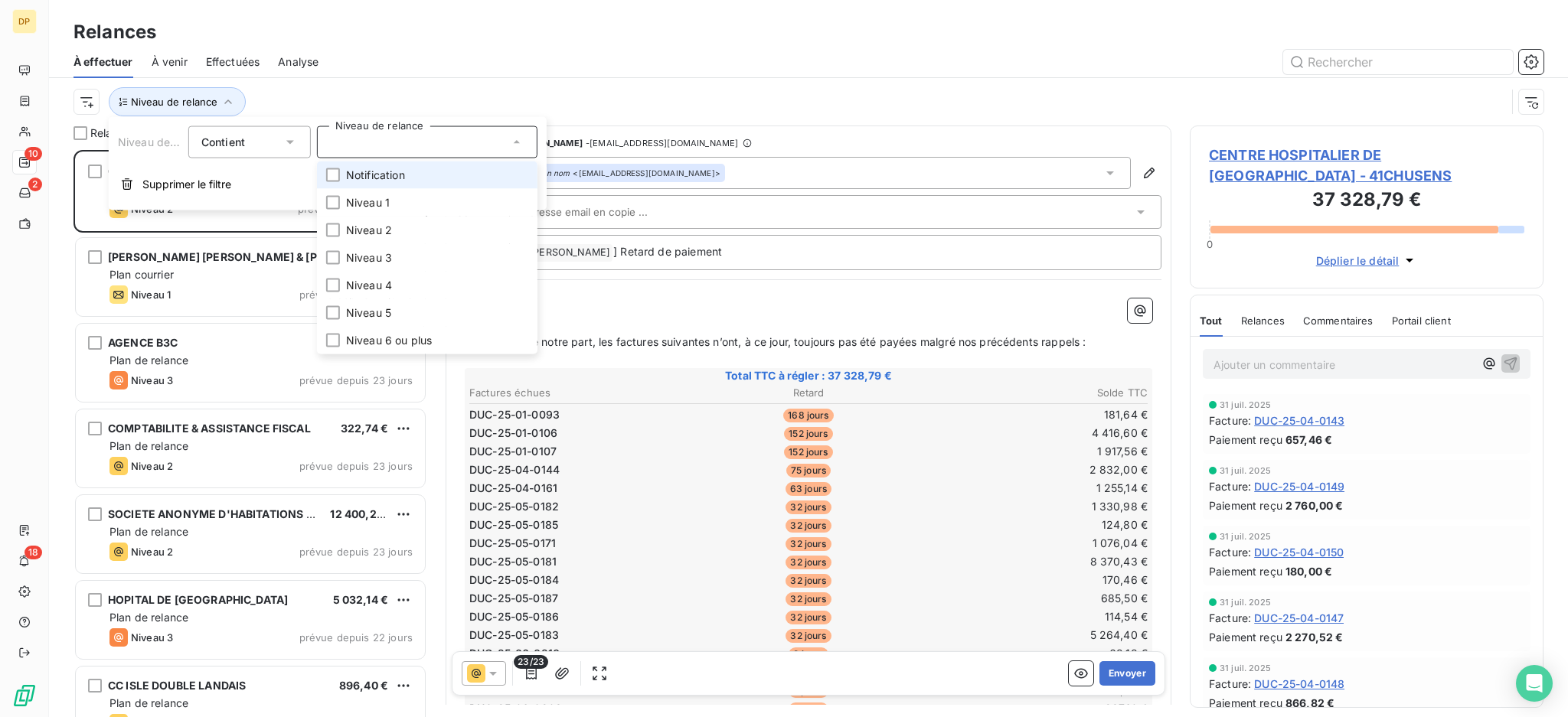
click at [395, 174] on span "Notification" at bounding box center [376, 174] width 59 height 15
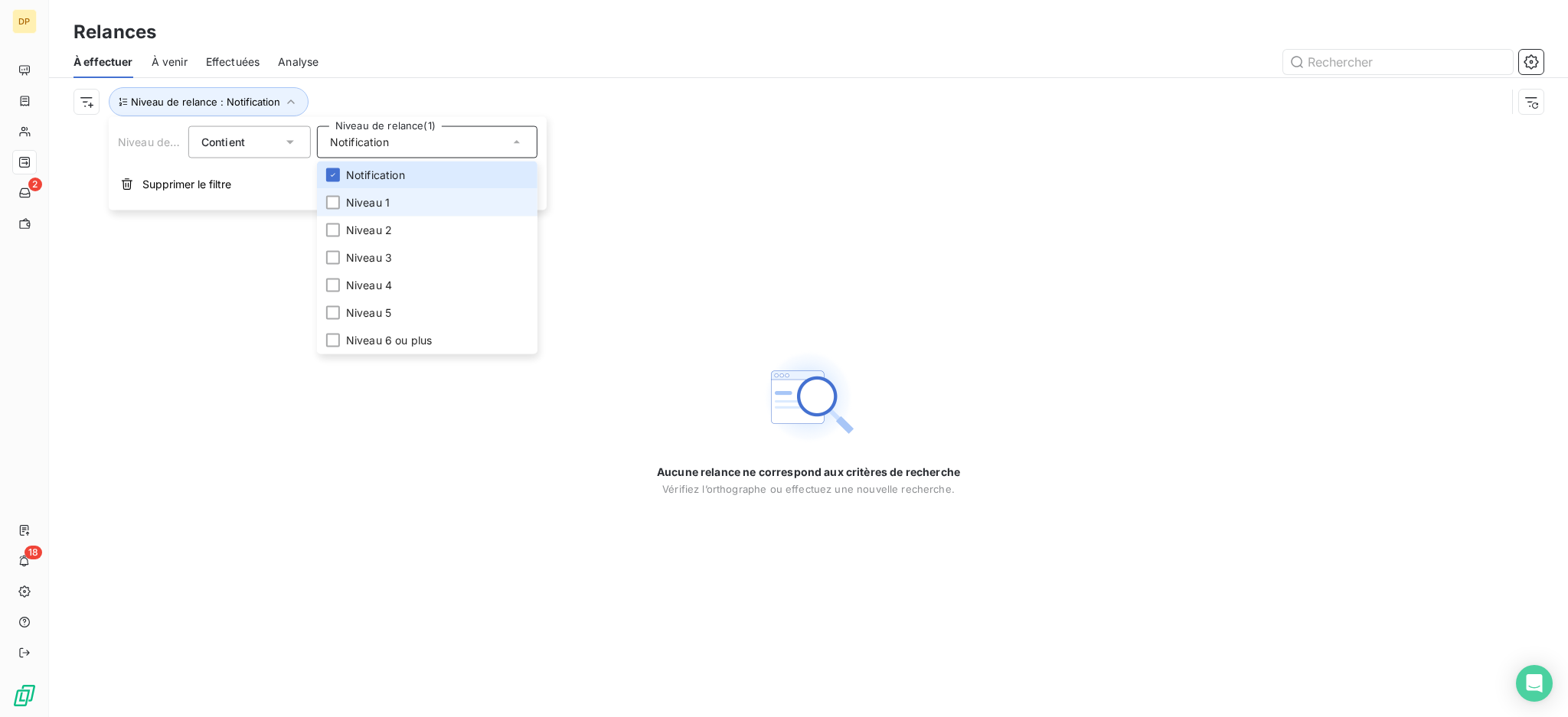
click at [353, 199] on span "Niveau 1" at bounding box center [368, 202] width 44 height 15
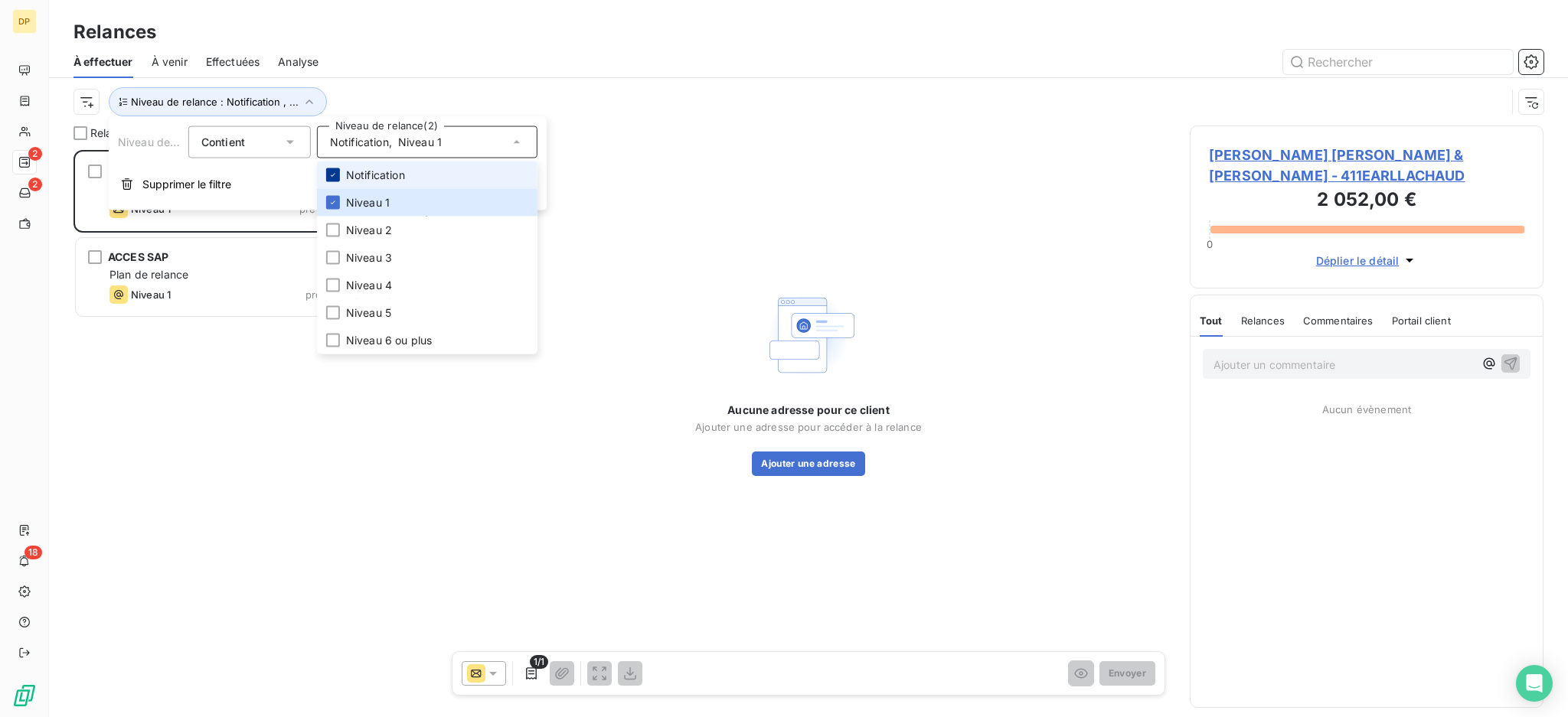
scroll to position [552, 337]
click at [336, 171] on icon at bounding box center [333, 175] width 9 height 9
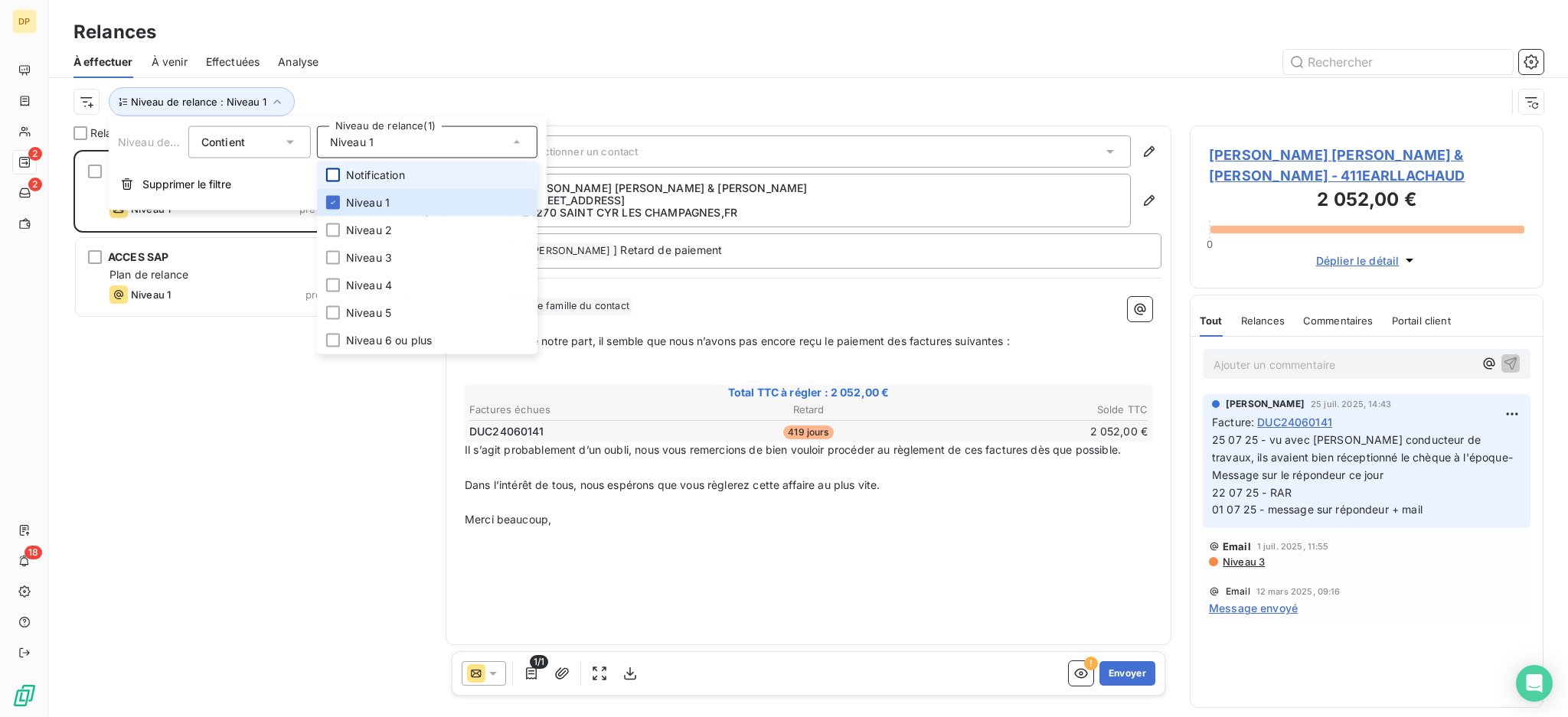
click at [300, 29] on div "Relances" at bounding box center [809, 32] width 1519 height 28
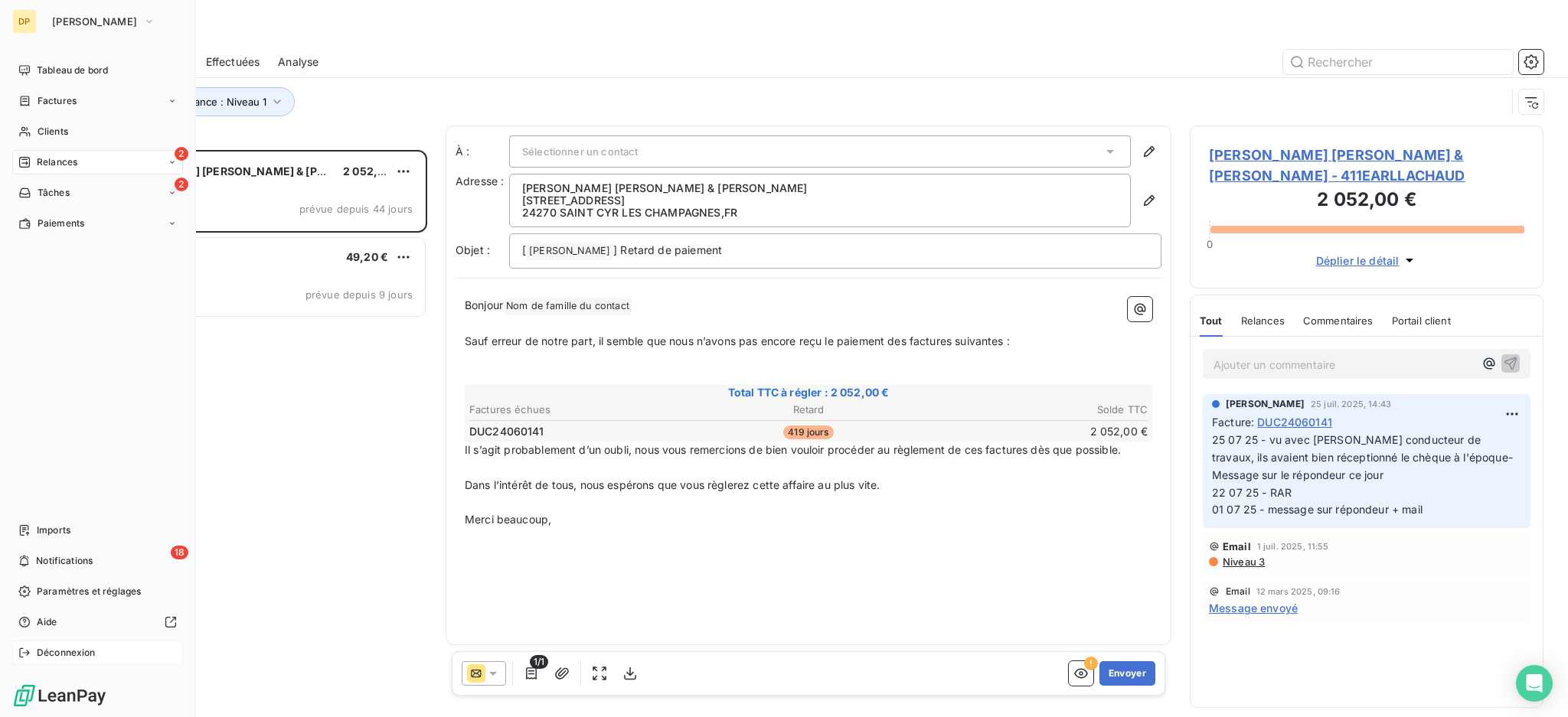
click at [46, 661] on div "Déconnexion" at bounding box center [97, 652] width 171 height 24
